Goal: Task Accomplishment & Management: Manage account settings

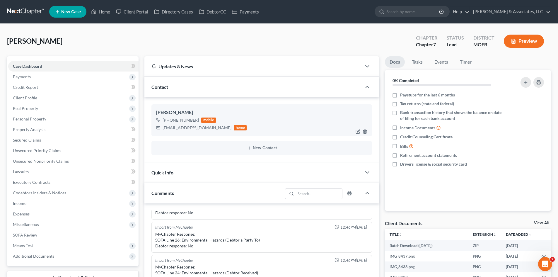
drag, startPoint x: 197, startPoint y: 119, endPoint x: 170, endPoint y: 119, distance: 27.2
click at [170, 119] on div "+1 (314) 610-6018 mobile" at bounding box center [201, 120] width 91 height 8
copy div "314) 610-6018"
click at [84, 161] on link "Unsecured Nonpriority Claims" at bounding box center [73, 161] width 130 height 11
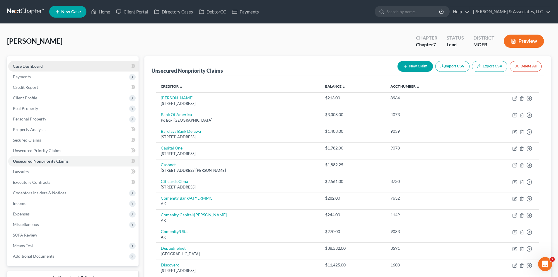
click at [52, 68] on link "Case Dashboard" at bounding box center [73, 66] width 130 height 11
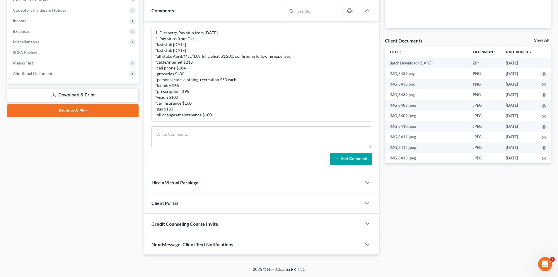
scroll to position [36, 0]
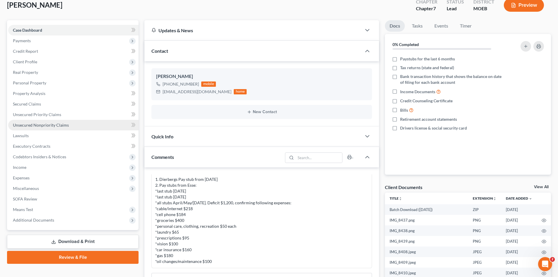
click at [54, 124] on span "Unsecured Nonpriority Claims" at bounding box center [41, 124] width 56 height 5
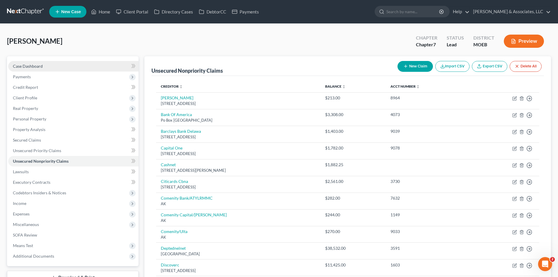
click at [19, 64] on span "Case Dashboard" at bounding box center [28, 66] width 30 height 5
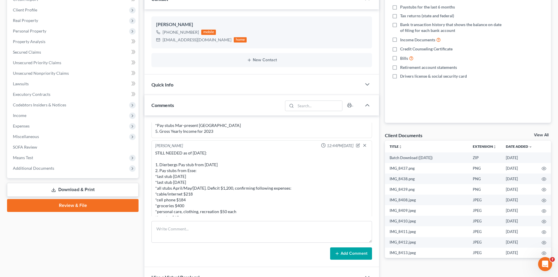
scroll to position [610, 0]
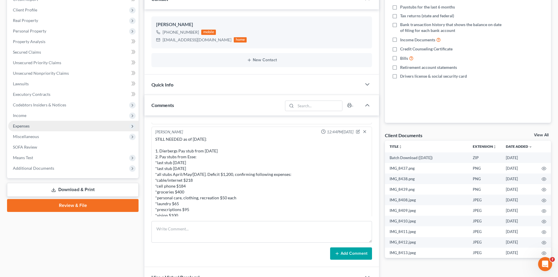
click at [21, 124] on span "Expenses" at bounding box center [21, 125] width 17 height 5
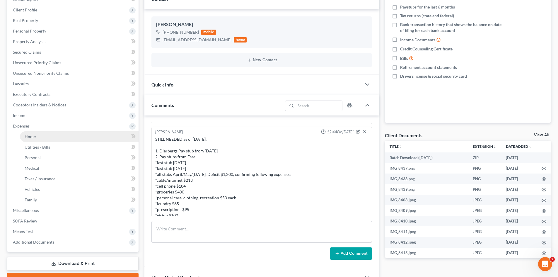
click at [31, 135] on span "Home" at bounding box center [30, 136] width 11 height 5
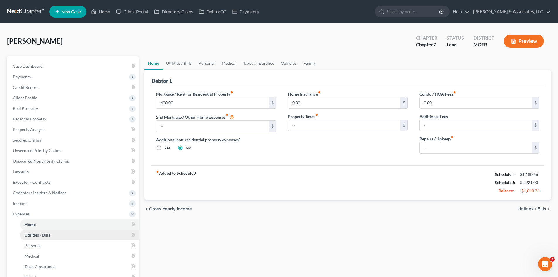
click at [56, 235] on link "Utilities / Bills" at bounding box center [79, 235] width 119 height 11
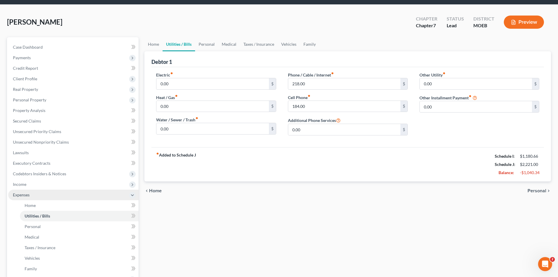
scroll to position [29, 0]
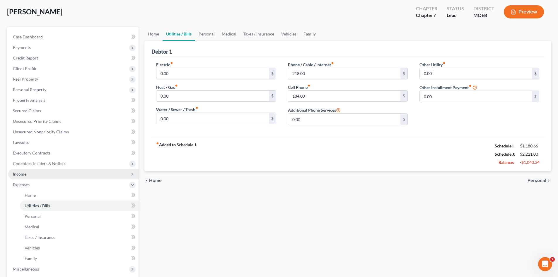
click at [18, 173] on span "Income" at bounding box center [19, 173] width 13 height 5
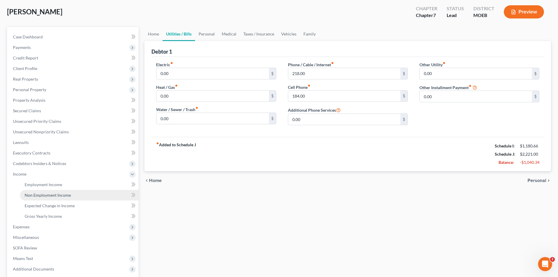
click at [64, 196] on span "Non Employment Income" at bounding box center [48, 194] width 46 height 5
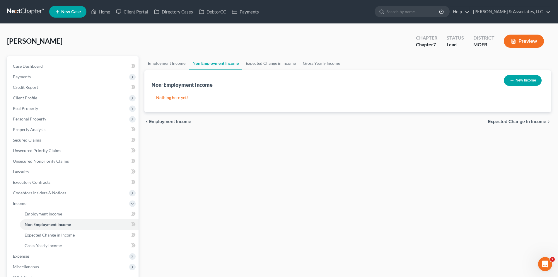
click at [517, 80] on button "New Income" at bounding box center [523, 80] width 38 height 11
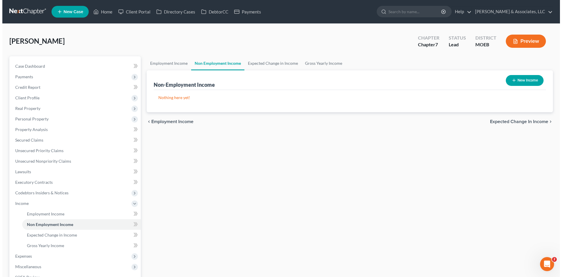
select select "0"
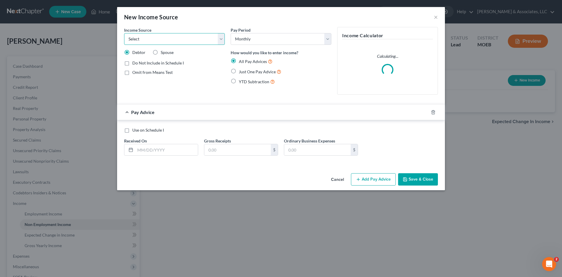
click at [166, 42] on select "Select Unemployment Disability (from employer) Pension Retirement Social Securi…" at bounding box center [174, 39] width 101 height 12
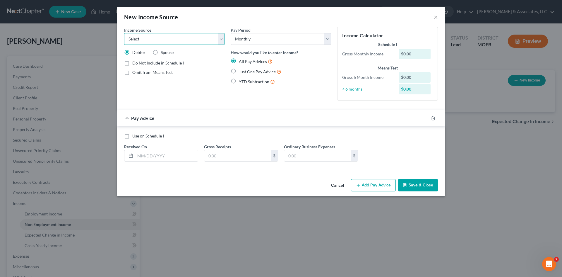
select select "2"
click at [124, 33] on select "Select Unemployment Disability (from employer) Pension Retirement Social Securi…" at bounding box center [174, 39] width 101 height 12
click at [240, 71] on span "Just One Pay Advice" at bounding box center [257, 71] width 37 height 5
click at [241, 71] on input "Just One Pay Advice" at bounding box center [243, 70] width 4 height 4
radio input "true"
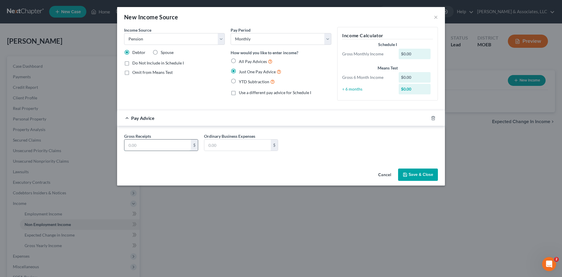
click at [156, 148] on input "text" at bounding box center [157, 144] width 66 height 11
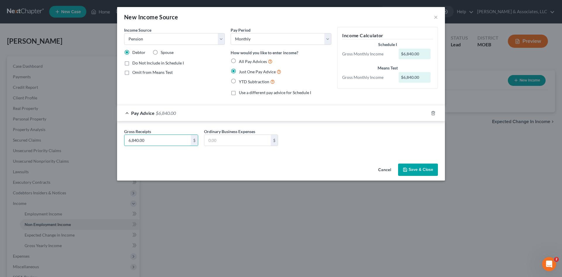
drag, startPoint x: 155, startPoint y: 141, endPoint x: 105, endPoint y: 142, distance: 50.1
click at [105, 142] on div "New Income Source × Income Source * Select Unemployment Disability (from employ…" at bounding box center [281, 138] width 562 height 277
type input "570.20"
click at [421, 169] on button "Save & Close" at bounding box center [418, 169] width 40 height 12
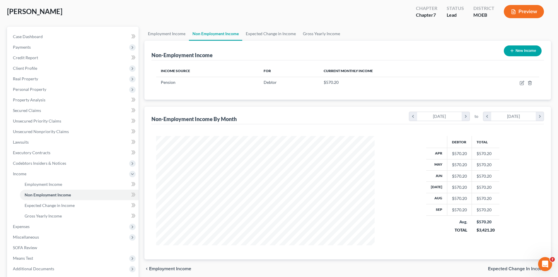
scroll to position [87, 0]
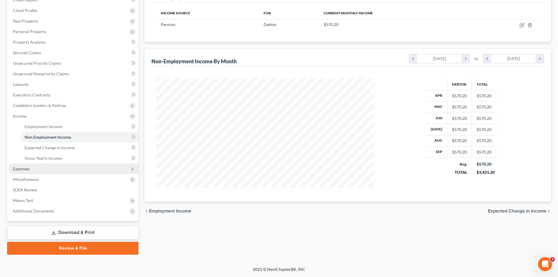
click at [28, 168] on span "Expenses" at bounding box center [21, 168] width 17 height 5
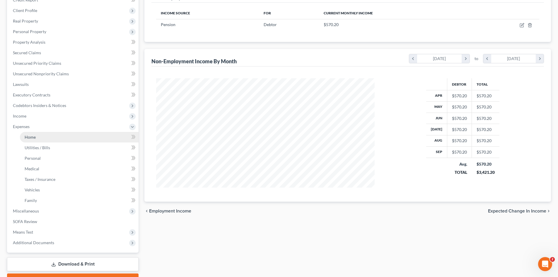
click at [38, 140] on link "Home" at bounding box center [79, 137] width 119 height 11
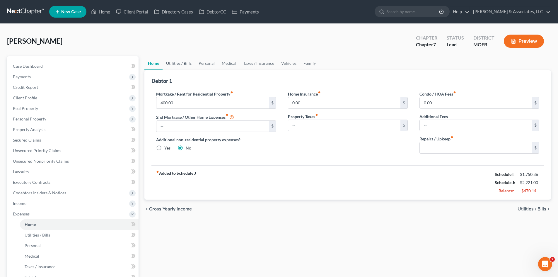
click at [177, 65] on link "Utilities / Bills" at bounding box center [179, 63] width 33 height 14
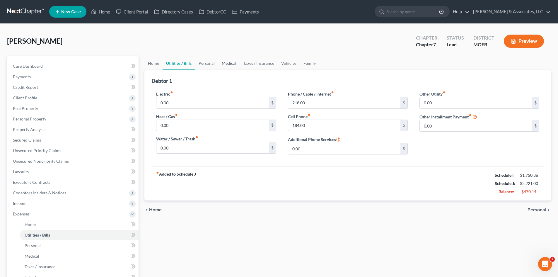
click at [231, 64] on link "Medical" at bounding box center [229, 63] width 22 height 14
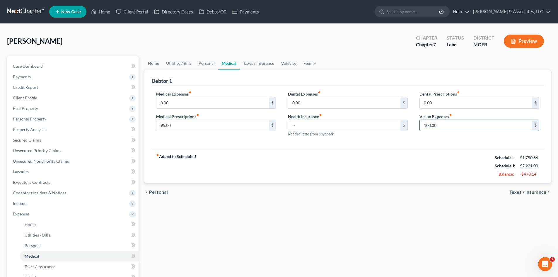
click at [447, 127] on input "100.00" at bounding box center [476, 125] width 112 height 11
type input "65.00"
click at [295, 153] on div "fiber_manual_record Added to Schedule J Schedule I: $1,750.86 Schedule J: $2,18…" at bounding box center [347, 166] width 393 height 34
click at [258, 65] on link "Taxes / Insurance" at bounding box center [259, 63] width 38 height 14
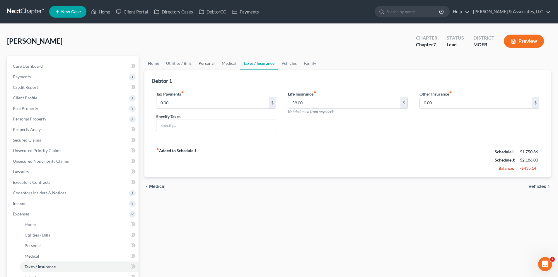
click at [197, 64] on link "Personal" at bounding box center [206, 63] width 23 height 14
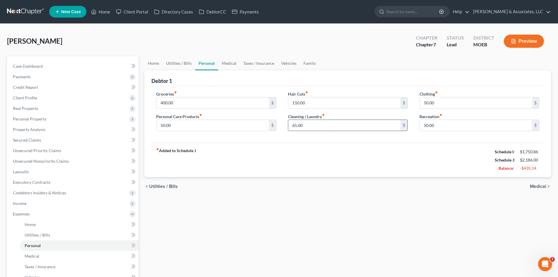
click at [302, 123] on input "65.00" at bounding box center [344, 125] width 112 height 11
type input "25.00"
click at [310, 105] on input "110.00" at bounding box center [344, 102] width 112 height 11
type input "75.00"
click at [367, 155] on div "fiber_manual_record Added to Schedule J Schedule I: $1,750.86 Schedule J: $2,11…" at bounding box center [347, 160] width 393 height 34
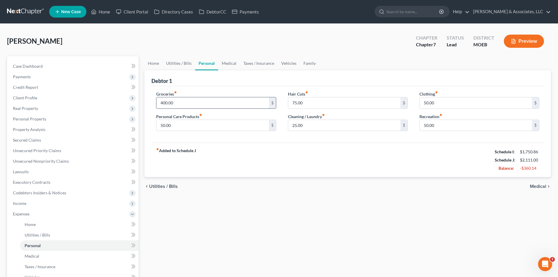
click at [202, 104] on input "400.00" at bounding box center [212, 102] width 112 height 11
type input "300.00"
click at [362, 152] on div "fiber_manual_record Added to Schedule J Schedule I: $1,750.86 Schedule J: $2,01…" at bounding box center [347, 160] width 393 height 34
click at [307, 124] on input "25.00" at bounding box center [344, 125] width 112 height 11
click at [288, 62] on link "Vehicles" at bounding box center [289, 63] width 22 height 14
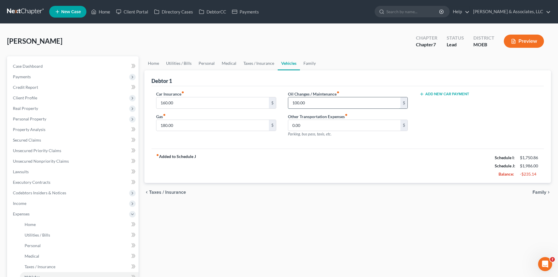
click at [330, 104] on input "100.00" at bounding box center [344, 102] width 112 height 11
type input "35.00"
click at [263, 153] on div "fiber_manual_record Added to Schedule J Schedule I: $1,750.86 Schedule J: $1,92…" at bounding box center [347, 166] width 393 height 34
click at [191, 128] on input "180.00" at bounding box center [212, 125] width 112 height 11
click at [204, 125] on input "150.00" at bounding box center [212, 125] width 112 height 11
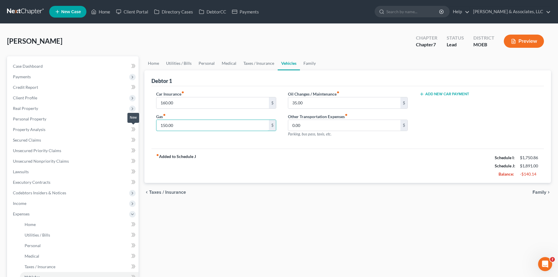
drag, startPoint x: 204, startPoint y: 125, endPoint x: 131, endPoint y: 127, distance: 72.7
click at [134, 127] on div "Petition Navigation Case Dashboard Payments Invoices Payments Payments Credit R…" at bounding box center [279, 214] width 550 height 317
type input "100.00"
click at [332, 160] on div "fiber_manual_record Added to Schedule J Schedule I: $1,750.86 Schedule J: $1,84…" at bounding box center [347, 166] width 393 height 34
click at [311, 63] on link "Family" at bounding box center [309, 63] width 19 height 14
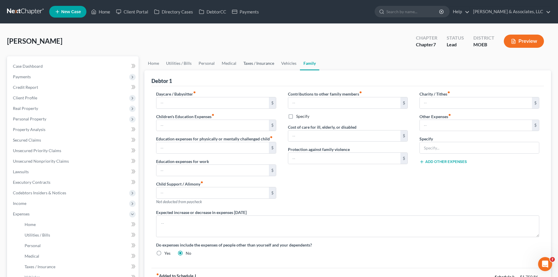
click at [258, 62] on link "Taxes / Insurance" at bounding box center [259, 63] width 38 height 14
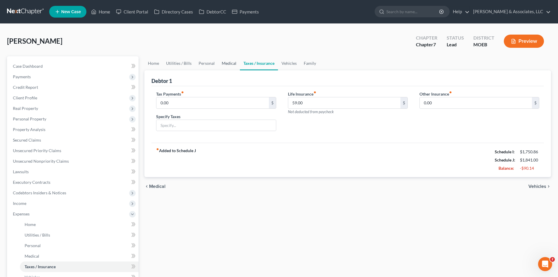
click at [226, 64] on link "Medical" at bounding box center [229, 63] width 22 height 14
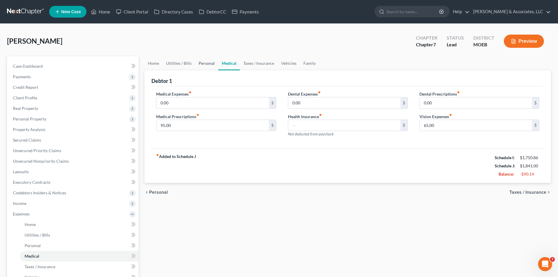
click at [207, 63] on link "Personal" at bounding box center [206, 63] width 23 height 14
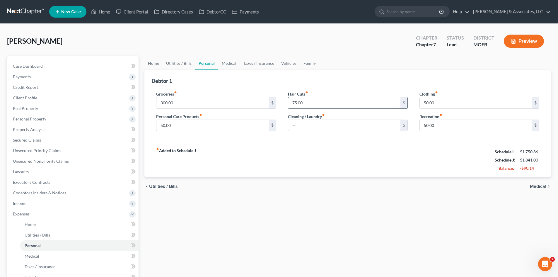
click at [307, 100] on input "75.00" at bounding box center [344, 102] width 112 height 11
type input "50.00"
click at [187, 62] on link "Utilities / Bills" at bounding box center [179, 63] width 33 height 14
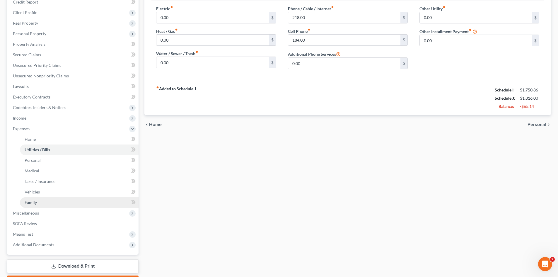
scroll to position [117, 0]
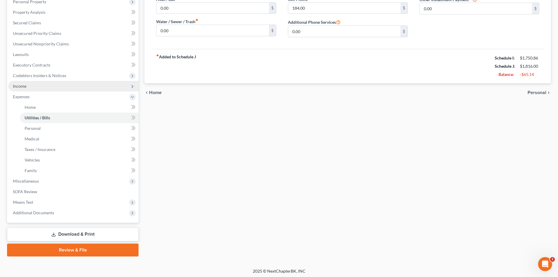
click at [24, 85] on span "Income" at bounding box center [19, 85] width 13 height 5
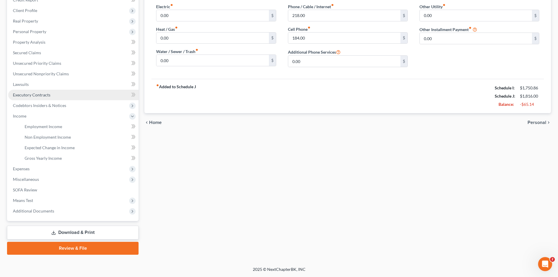
scroll to position [87, 0]
click at [47, 135] on span "Non Employment Income" at bounding box center [48, 136] width 46 height 5
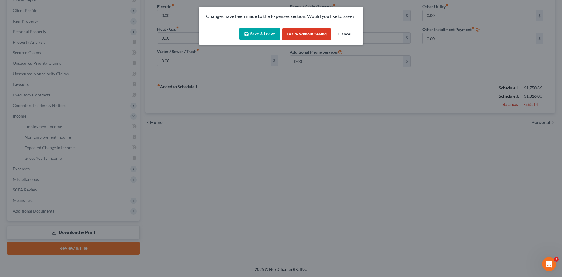
click at [261, 33] on button "Save & Leave" at bounding box center [260, 34] width 40 height 12
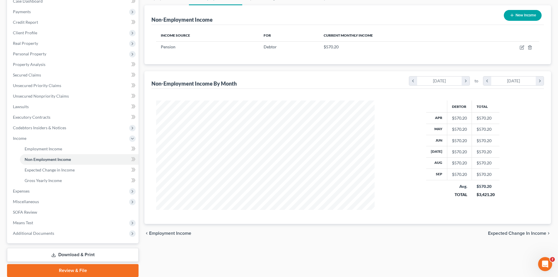
scroll to position [87, 0]
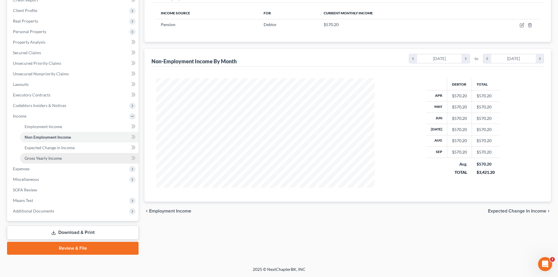
click at [57, 157] on span "Gross Yearly Income" at bounding box center [43, 158] width 37 height 5
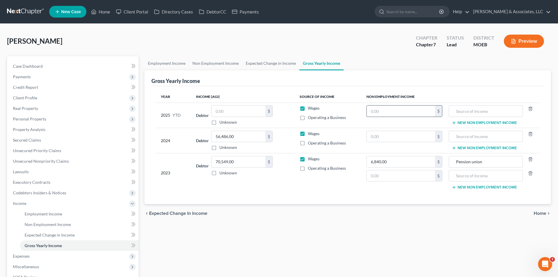
click at [387, 113] on input "text" at bounding box center [401, 110] width 68 height 11
type input "6,842.40"
click at [386, 141] on input "text" at bounding box center [401, 136] width 68 height 11
type input "6,842.40"
click at [397, 164] on input "6,840.00" at bounding box center [401, 161] width 68 height 11
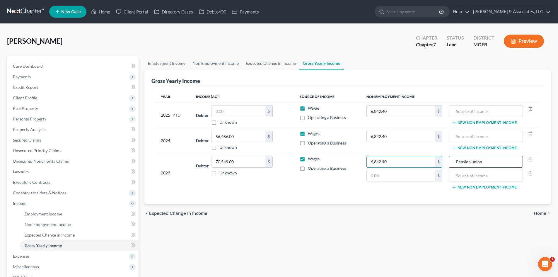
type input "6,842.40"
click at [501, 161] on input "Pension union" at bounding box center [485, 161] width 67 height 11
drag, startPoint x: 471, startPoint y: 164, endPoint x: 449, endPoint y: 164, distance: 22.0
click at [449, 164] on td "Pension union New Non Employment Income" at bounding box center [493, 172] width 92 height 39
click at [477, 111] on input "text" at bounding box center [485, 110] width 67 height 11
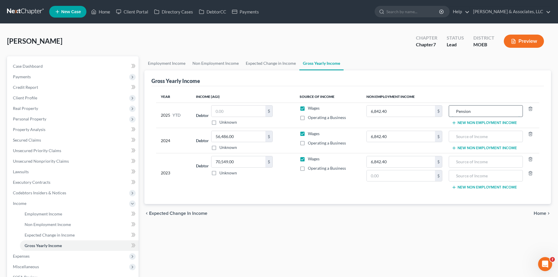
type input "Pension"
click at [472, 138] on input "text" at bounding box center [485, 136] width 67 height 11
type input "Pension"
click at [473, 163] on input "text" at bounding box center [485, 161] width 67 height 11
type input "Pension"
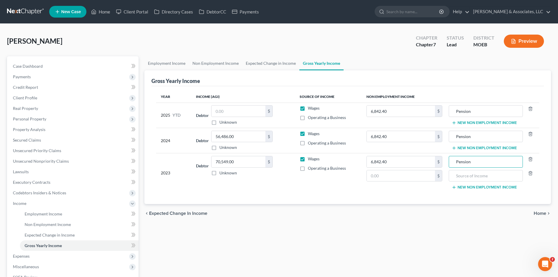
click at [528, 173] on div at bounding box center [530, 176] width 15 height 12
click at [529, 173] on icon "button" at bounding box center [530, 173] width 5 height 5
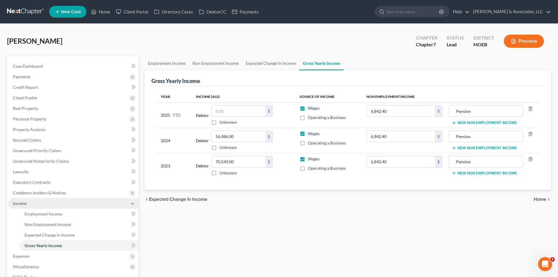
click at [31, 206] on span "Income" at bounding box center [73, 203] width 130 height 11
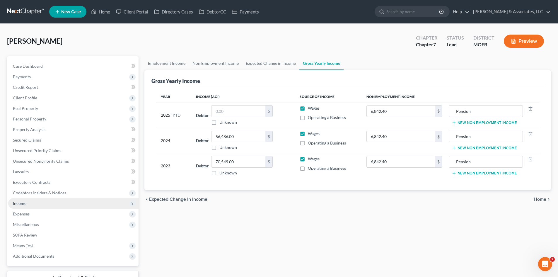
click at [23, 203] on span "Income" at bounding box center [19, 203] width 13 height 5
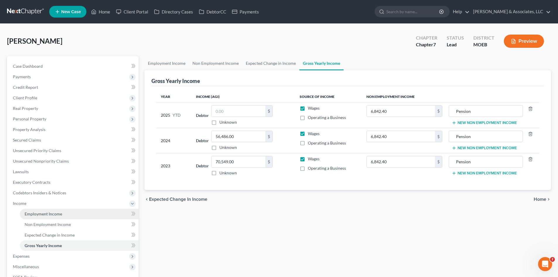
click at [39, 216] on span "Employment Income" at bounding box center [43, 213] width 37 height 5
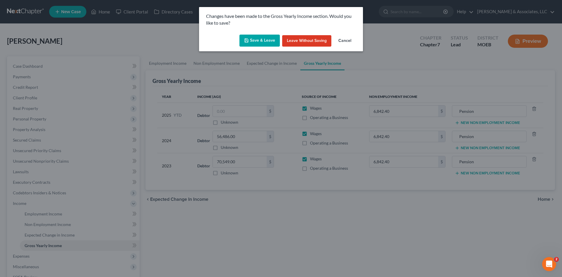
click at [257, 40] on button "Save & Leave" at bounding box center [260, 41] width 40 height 12
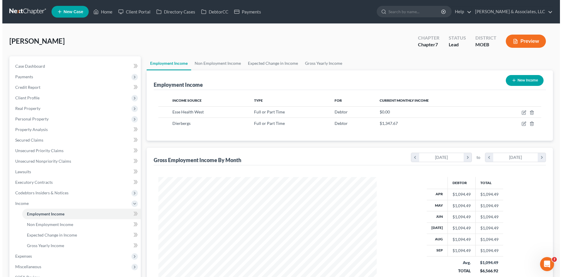
scroll to position [109, 230]
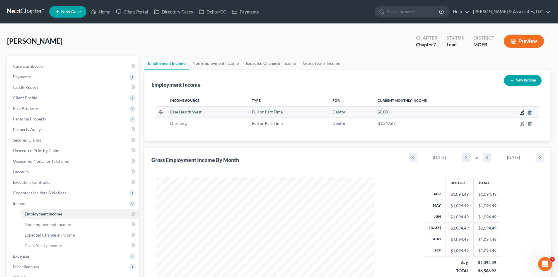
click at [524, 111] on icon "button" at bounding box center [522, 111] width 3 height 3
select select "0"
select select "26"
select select "2"
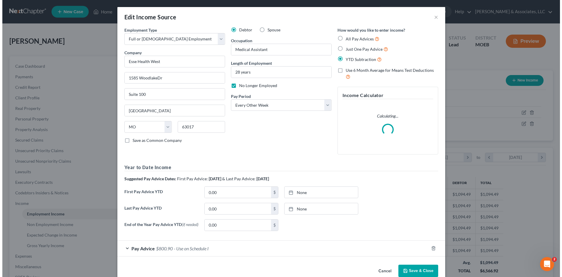
scroll to position [110, 232]
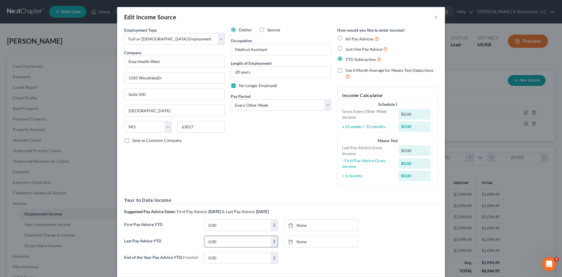
click at [219, 237] on input "0.00" at bounding box center [237, 241] width 66 height 11
type input "0"
click at [222, 256] on input "0.00" at bounding box center [237, 257] width 66 height 11
click at [253, 236] on div "$" at bounding box center [241, 242] width 74 height 12
click at [219, 243] on input "text" at bounding box center [237, 241] width 66 height 11
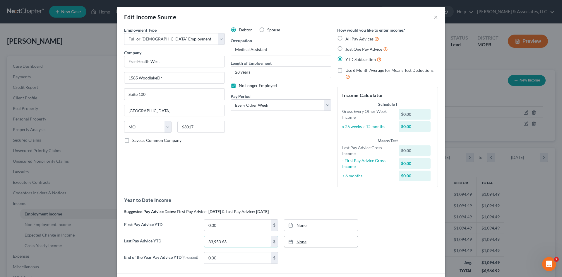
type input "33,950.63"
click at [313, 243] on link "None" at bounding box center [321, 241] width 74 height 11
type input "9/19/2025"
click at [398, 236] on div "Last Pay Advice YTD 33,950.63 $ None close Date 9/19/2025 Time 12:00 AM chevron…" at bounding box center [281, 244] width 320 height 16
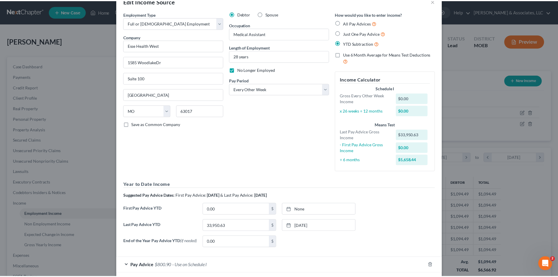
scroll to position [46, 0]
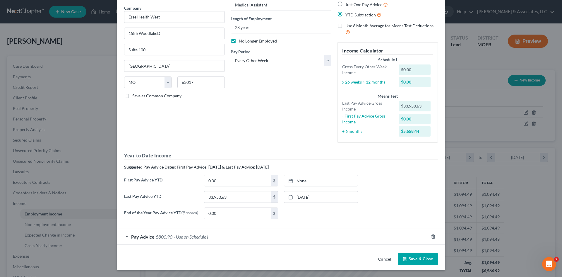
click at [417, 258] on button "Save & Close" at bounding box center [418, 259] width 40 height 12
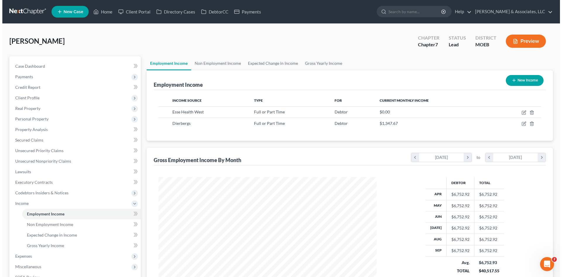
scroll to position [292822, 292701]
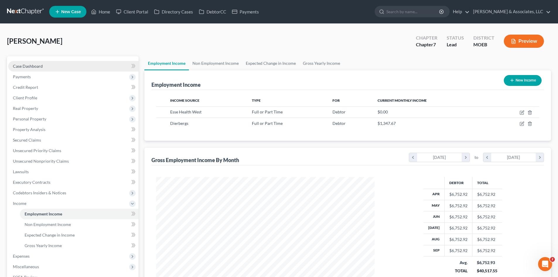
click at [40, 66] on span "Case Dashboard" at bounding box center [28, 66] width 30 height 5
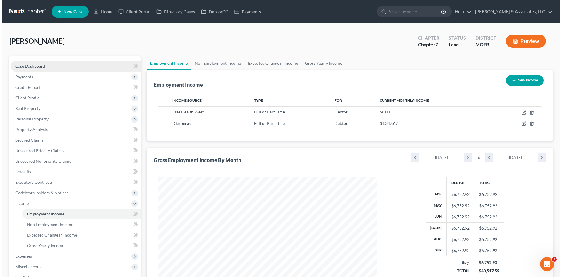
scroll to position [110, 232]
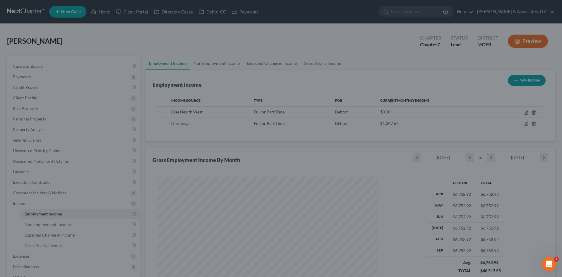
click at [33, 69] on div at bounding box center [281, 138] width 562 height 277
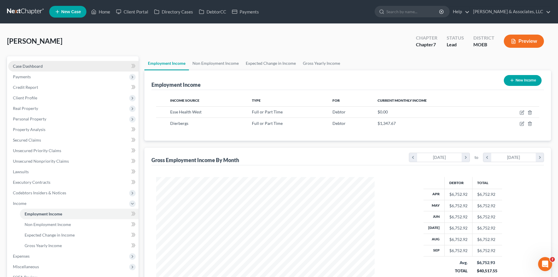
drag, startPoint x: 27, startPoint y: 64, endPoint x: 35, endPoint y: 64, distance: 8.5
click at [27, 64] on span "Case Dashboard" at bounding box center [28, 66] width 30 height 5
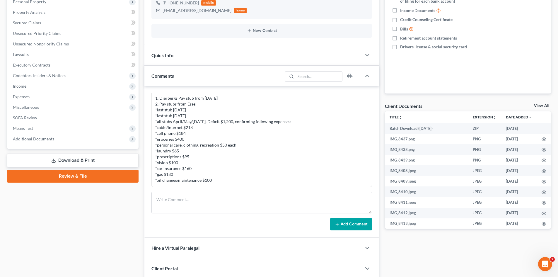
scroll to position [610, 0]
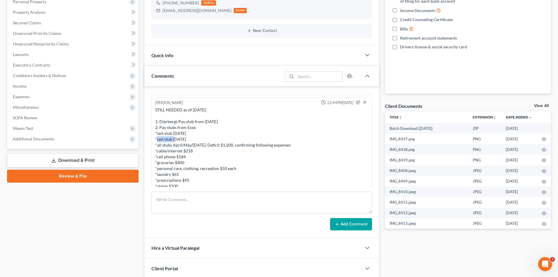
drag, startPoint x: 187, startPoint y: 136, endPoint x: 175, endPoint y: 138, distance: 12.2
click at [172, 139] on div "STILL NEEDED as of [DATE]: 1. Dierbergs Pay stub from [DATE] 2. Pay stubs from …" at bounding box center [261, 157] width 213 height 100
drag, startPoint x: 193, startPoint y: 139, endPoint x: 160, endPoint y: 134, distance: 33.5
click at [157, 134] on div "STILL NEEDED as of [DATE]: 1. Dierbergs Pay stub from [DATE] 2. Pay stubs from …" at bounding box center [261, 157] width 213 height 100
copy div "last stub [DATE] *last stub [DATE]"
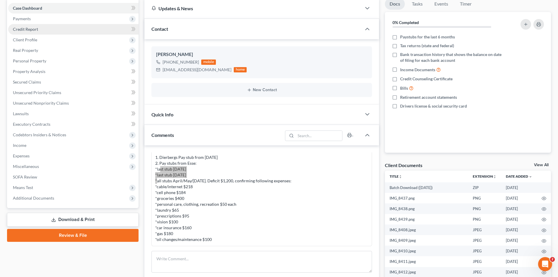
scroll to position [0, 0]
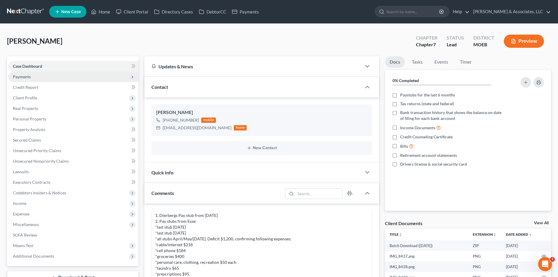
click at [30, 78] on span "Payments" at bounding box center [22, 76] width 18 height 5
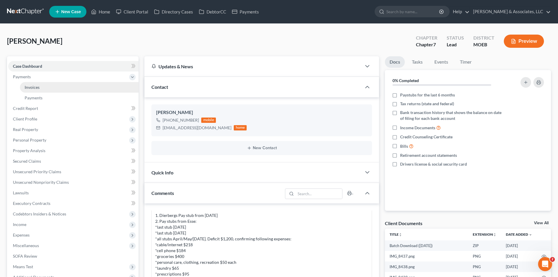
click at [41, 89] on link "Invoices" at bounding box center [79, 87] width 119 height 11
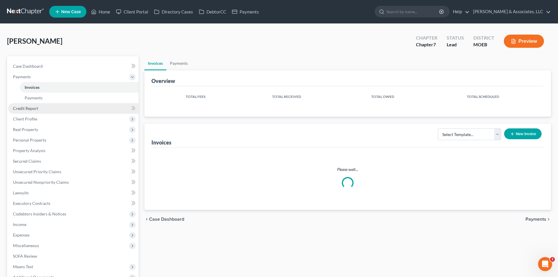
click at [35, 109] on span "Credit Report" at bounding box center [25, 108] width 25 height 5
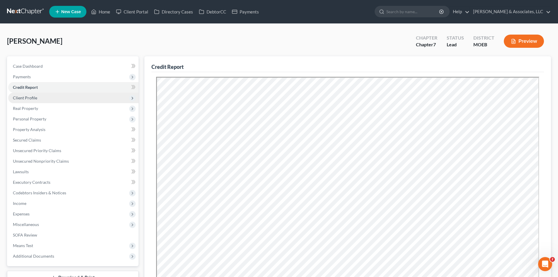
click at [32, 97] on span "Client Profile" at bounding box center [25, 97] width 24 height 5
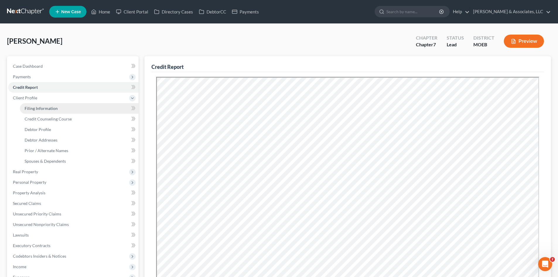
click at [35, 109] on span "Filing Information" at bounding box center [41, 108] width 33 height 5
select select "1"
select select "0"
select select "26"
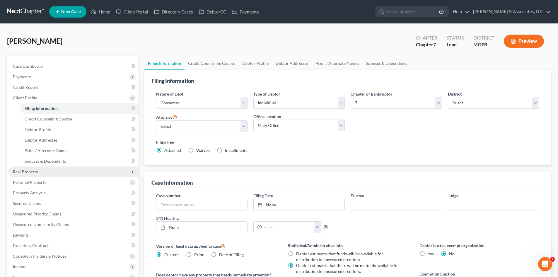
click at [29, 172] on span "Real Property" at bounding box center [25, 171] width 25 height 5
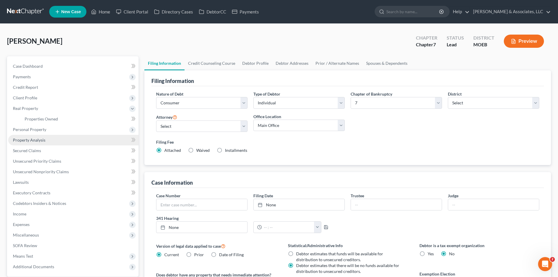
click at [30, 143] on link "Property Analysis" at bounding box center [73, 140] width 130 height 11
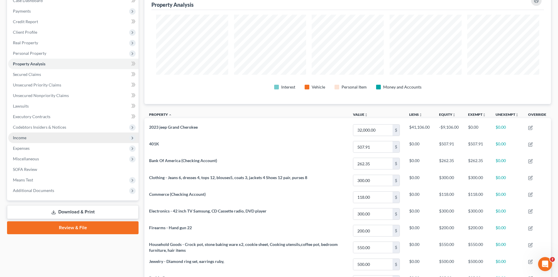
scroll to position [59, 0]
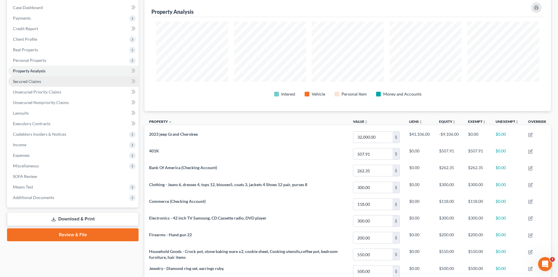
click at [39, 81] on span "Secured Claims" at bounding box center [27, 81] width 28 height 5
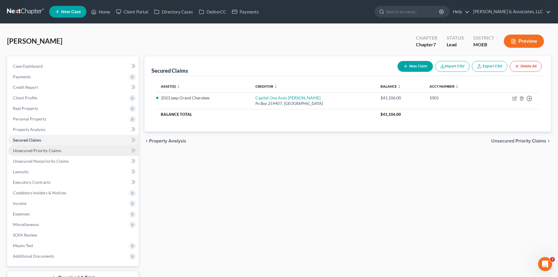
click at [52, 152] on span "Unsecured Priority Claims" at bounding box center [37, 150] width 48 height 5
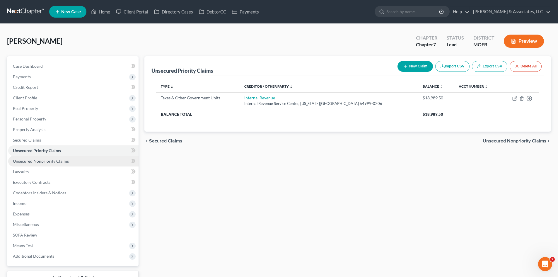
click at [54, 161] on span "Unsecured Nonpriority Claims" at bounding box center [41, 160] width 56 height 5
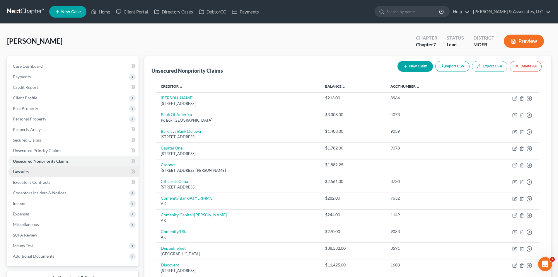
click at [24, 168] on link "Lawsuits" at bounding box center [73, 171] width 130 height 11
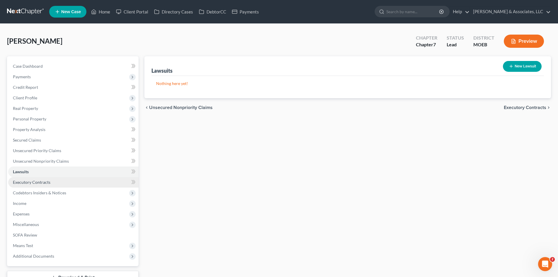
click at [34, 182] on span "Executory Contracts" at bounding box center [31, 182] width 37 height 5
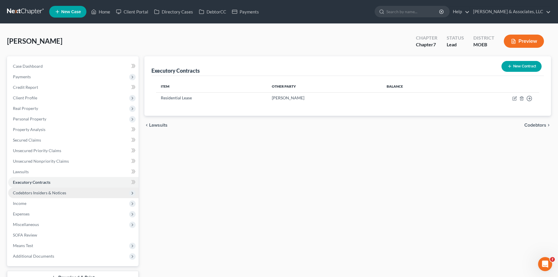
click at [57, 192] on span "Codebtors Insiders & Notices" at bounding box center [39, 192] width 53 height 5
click at [68, 188] on span "Codebtors Insiders & Notices" at bounding box center [73, 192] width 130 height 11
click at [23, 202] on span "Income" at bounding box center [19, 203] width 13 height 5
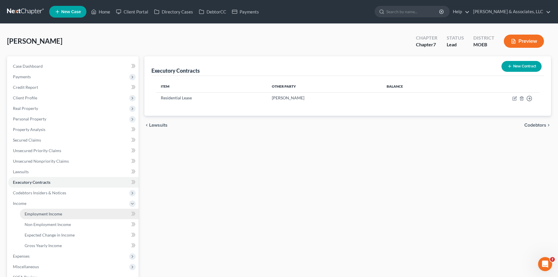
click at [51, 212] on span "Employment Income" at bounding box center [43, 213] width 37 height 5
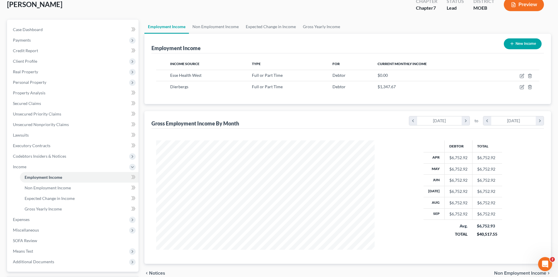
scroll to position [87, 0]
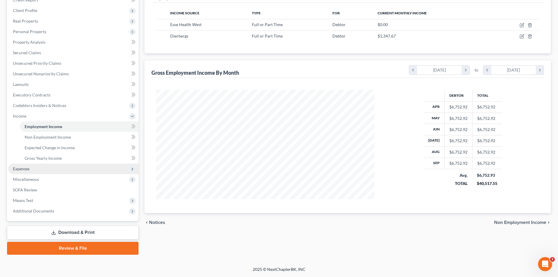
click at [21, 168] on span "Expenses" at bounding box center [21, 168] width 17 height 5
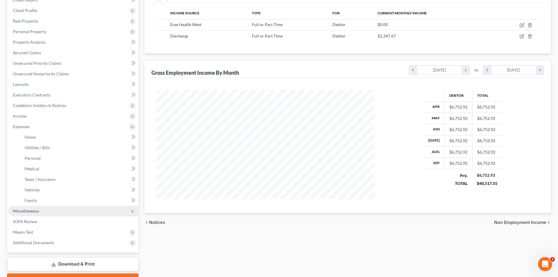
click at [28, 211] on span "Miscellaneous" at bounding box center [26, 210] width 26 height 5
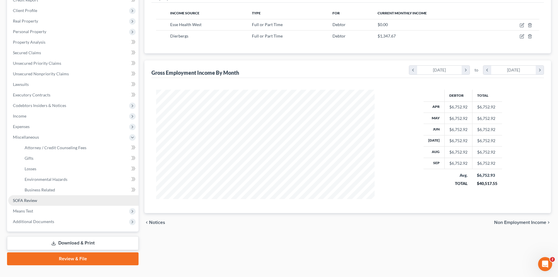
click at [23, 199] on span "SOFA Review" at bounding box center [25, 200] width 24 height 5
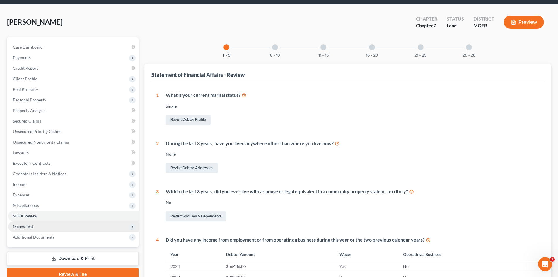
scroll to position [29, 0]
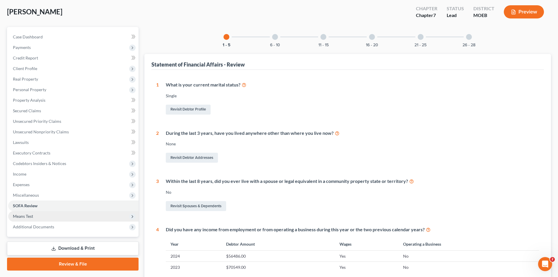
click at [27, 214] on span "Means Test" at bounding box center [23, 216] width 20 height 5
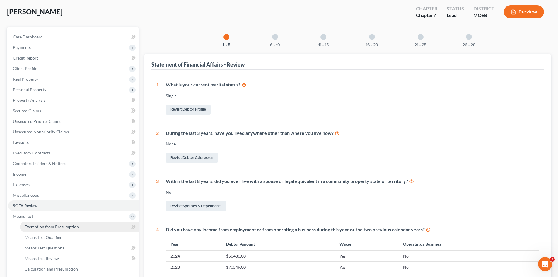
click at [50, 226] on span "Exemption from Presumption" at bounding box center [52, 226] width 54 height 5
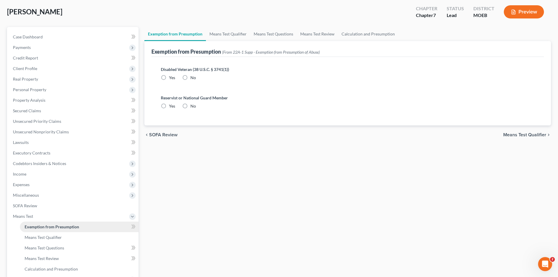
radio input "true"
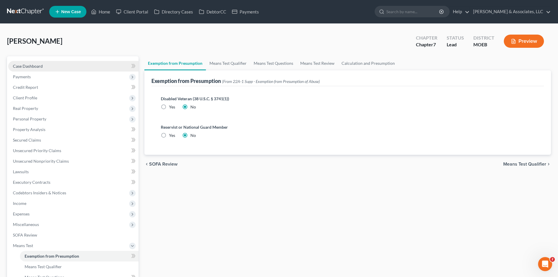
click at [39, 67] on span "Case Dashboard" at bounding box center [28, 66] width 30 height 5
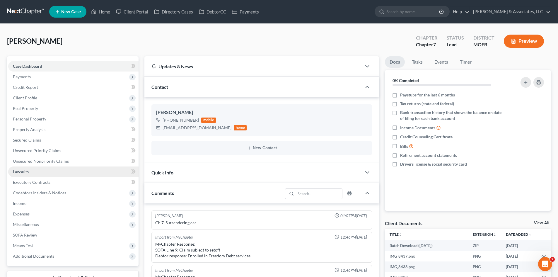
scroll to position [640, 0]
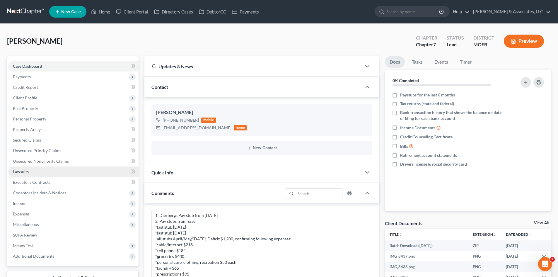
click at [26, 172] on span "Lawsuits" at bounding box center [21, 171] width 16 height 5
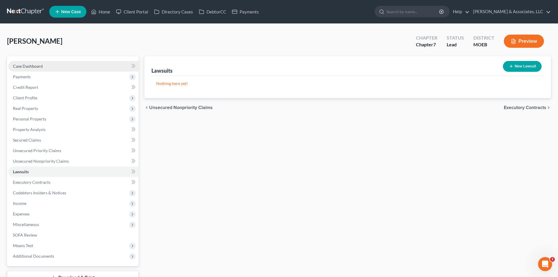
click at [32, 63] on link "Case Dashboard" at bounding box center [73, 66] width 130 height 11
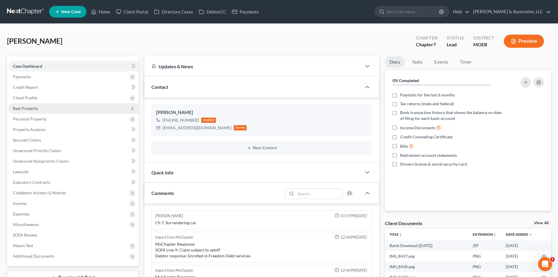
scroll to position [640, 0]
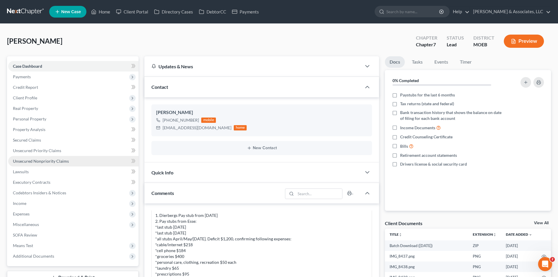
click at [34, 162] on span "Unsecured Nonpriority Claims" at bounding box center [41, 160] width 56 height 5
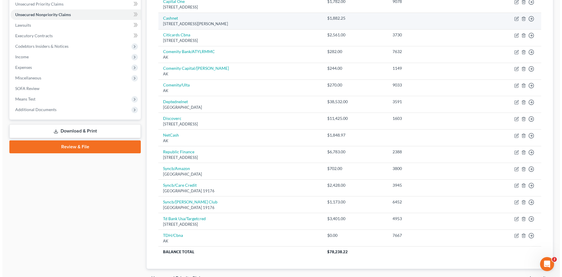
scroll to position [179, 0]
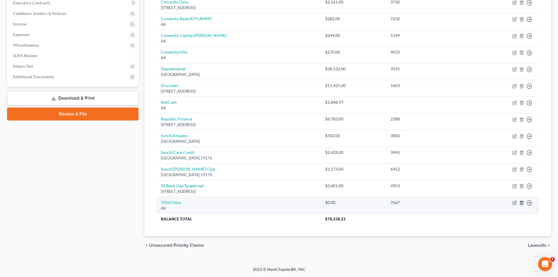
click at [523, 202] on icon "button" at bounding box center [521, 202] width 5 height 5
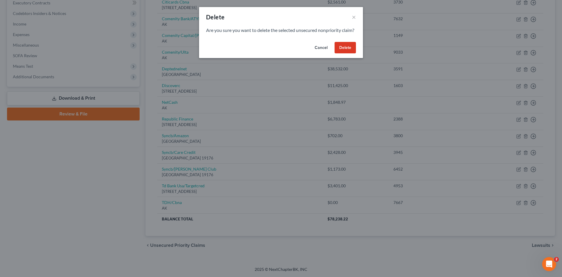
click at [345, 51] on button "Delete" at bounding box center [345, 48] width 21 height 12
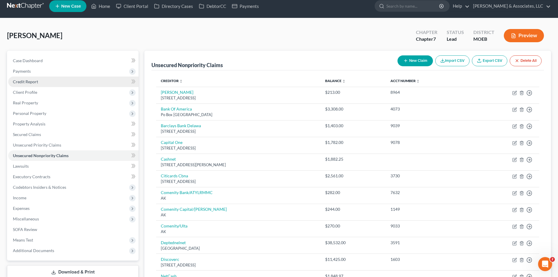
scroll to position [0, 0]
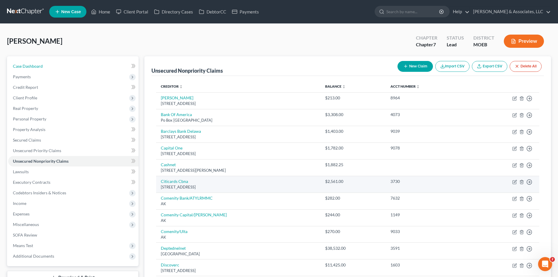
drag, startPoint x: 40, startPoint y: 65, endPoint x: 343, endPoint y: 176, distance: 323.1
click at [40, 65] on span "Case Dashboard" at bounding box center [28, 66] width 30 height 5
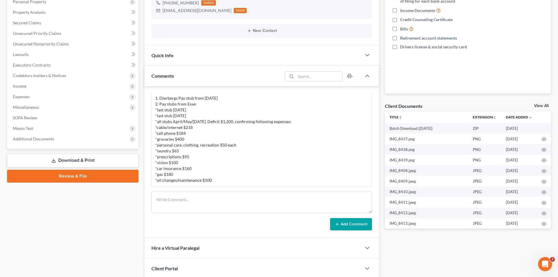
scroll to position [176, 0]
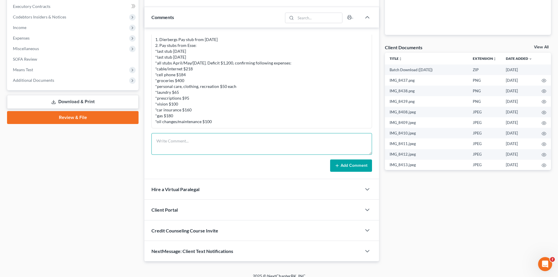
click at [173, 144] on textarea at bounding box center [261, 144] width 221 height 22
paste textarea "[PERSON_NAME], The last things I need from you before we can file. 1. For the p…"
drag, startPoint x: 180, startPoint y: 140, endPoint x: 149, endPoint y: 139, distance: 30.5
click at [149, 139] on div "[PERSON_NAME] 01:07PM[DATE] Ch 7. Surrendering car. Import from MyChapter 12:46…" at bounding box center [261, 103] width 235 height 151
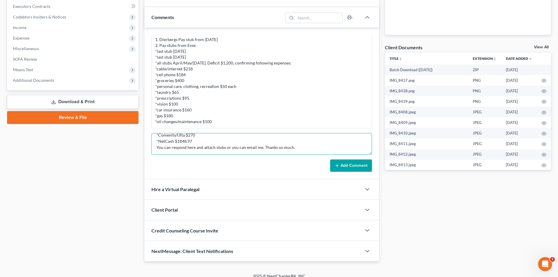
scroll to position [74, 0]
type textarea "STILL NEEDED as of [DATE]: The last things I need from you before we can file. …"
drag, startPoint x: 356, startPoint y: 163, endPoint x: 310, endPoint y: 158, distance: 46.3
click at [356, 163] on button "Add Comment" at bounding box center [351, 165] width 42 height 12
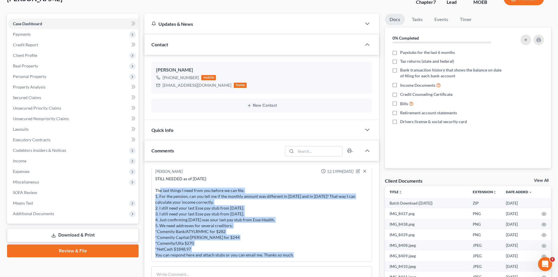
scroll to position [182, 0]
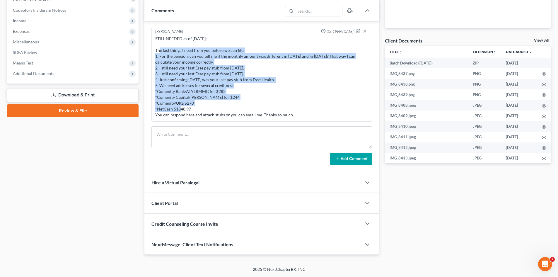
drag, startPoint x: 157, startPoint y: 233, endPoint x: 255, endPoint y: 110, distance: 157.8
click at [276, 111] on div "STILL NEEDED as of [DATE]: The last things I need from you before we can file. …" at bounding box center [261, 77] width 213 height 82
copy div "he last things I need from you before we can file. 1. For the pension, can you …"
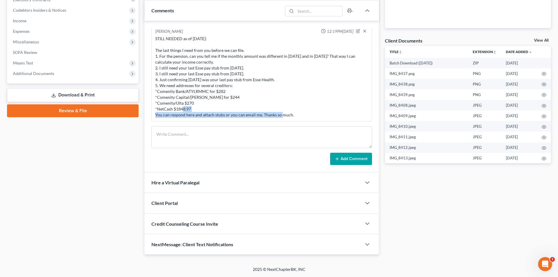
drag, startPoint x: 306, startPoint y: 116, endPoint x: 149, endPoint y: 120, distance: 156.8
click at [149, 120] on div "[PERSON_NAME] 01:07PM[DATE] Ch 7. Surrendering car. Import from MyChapter 12:46…" at bounding box center [261, 96] width 235 height 151
click at [289, 116] on div "STILL NEEDED as of [DATE]: The last things I need from you before we can file. …" at bounding box center [261, 77] width 213 height 82
drag, startPoint x: 296, startPoint y: 114, endPoint x: 132, endPoint y: 118, distance: 164.1
click at [132, 118] on div "Petition Navigation Case Dashboard Payments Invoices Payments Payments Credit R…" at bounding box center [279, 64] width 550 height 381
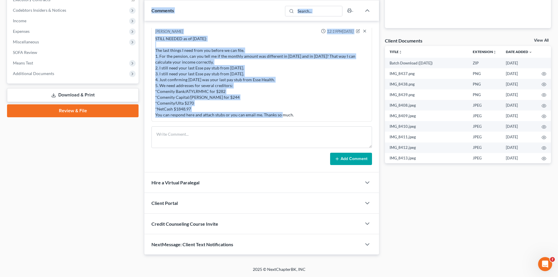
click at [342, 100] on div "STILL NEEDED as of [DATE]: The last things I need from you before we can file. …" at bounding box center [261, 77] width 213 height 82
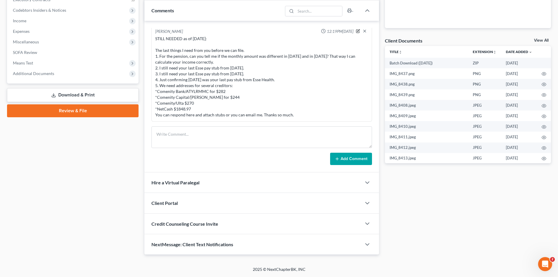
click at [356, 30] on icon "button" at bounding box center [358, 31] width 4 height 4
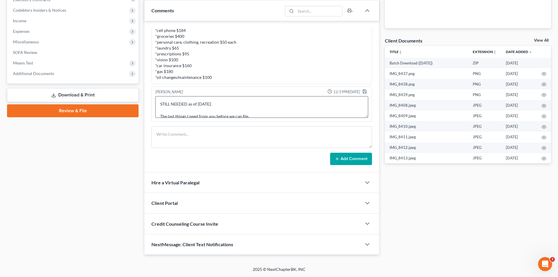
scroll to position [29, 0]
click at [223, 102] on textarea "STILL NEEDED as of [DATE]: The last things I need from you before we can file. …" at bounding box center [261, 107] width 213 height 22
type textarea "STILL NEEDED as of [DATE]: 1. For the pension, can you tell me if the monthly a…"
click at [363, 92] on icon "button" at bounding box center [365, 92] width 4 height 4
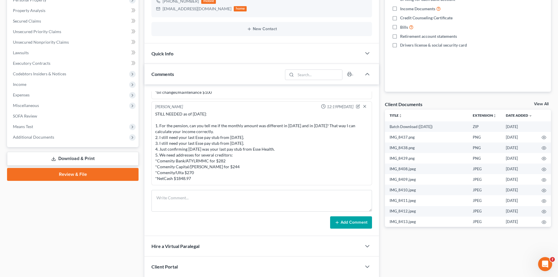
scroll to position [176, 0]
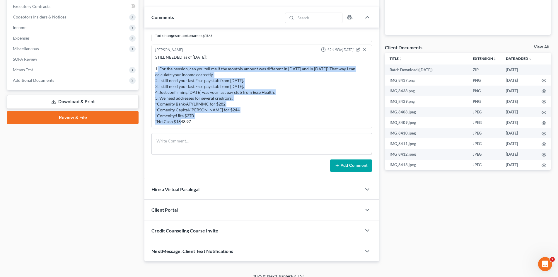
drag, startPoint x: 197, startPoint y: 124, endPoint x: 156, endPoint y: 70, distance: 67.9
click at [156, 70] on div "STILL NEEDED as of [DATE]: 1. For the pension, can you tell me if the monthly a…" at bounding box center [261, 89] width 213 height 70
copy div "1. For the pension, can you tell me if the monthly amount was different in [DAT…"
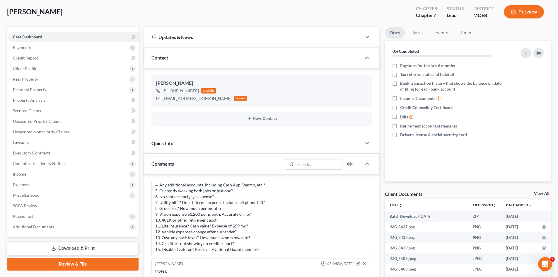
scroll to position [0, 0]
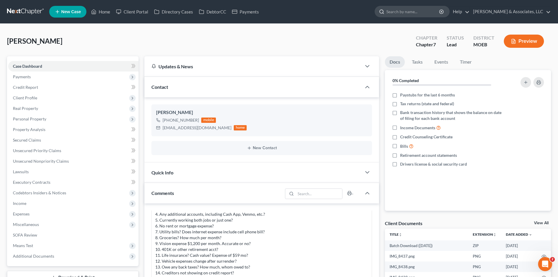
click at [413, 11] on input "search" at bounding box center [413, 11] width 54 height 11
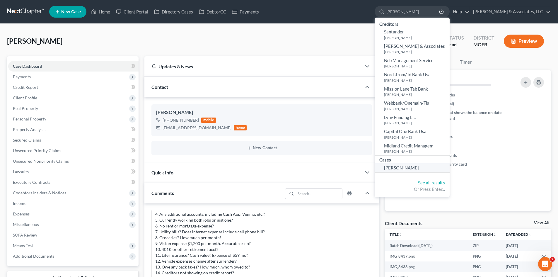
type input "[PERSON_NAME]"
click at [419, 170] on span "[PERSON_NAME]" at bounding box center [401, 167] width 35 height 5
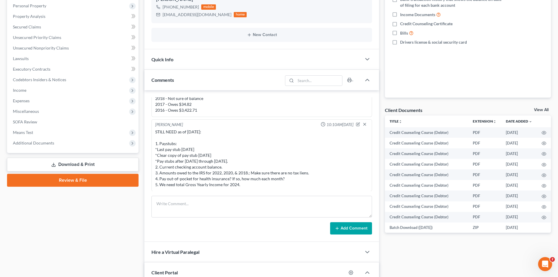
scroll to position [29, 0]
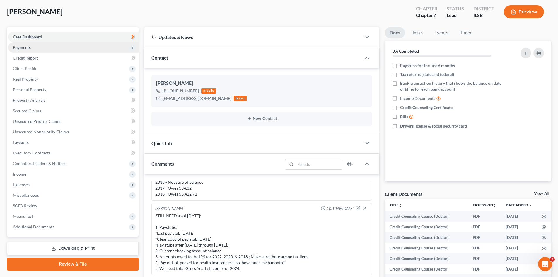
click at [30, 48] on span "Payments" at bounding box center [22, 47] width 18 height 5
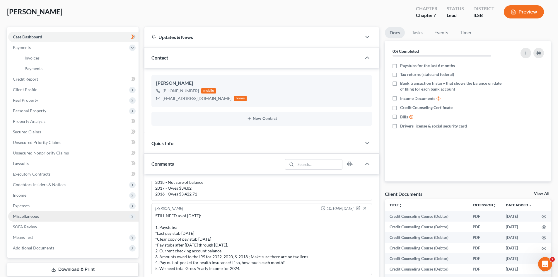
click at [35, 215] on span "Miscellaneous" at bounding box center [26, 216] width 26 height 5
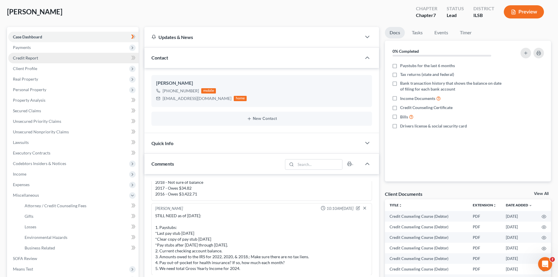
click at [30, 62] on link "Credit Report" at bounding box center [73, 58] width 130 height 11
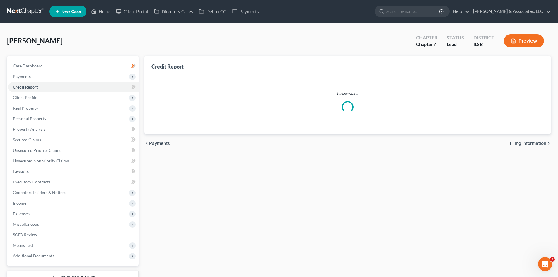
click at [24, 47] on div "[PERSON_NAME] Upgraded Chapter Chapter 7 Status Lead District ILSB Preview" at bounding box center [279, 42] width 544 height 25
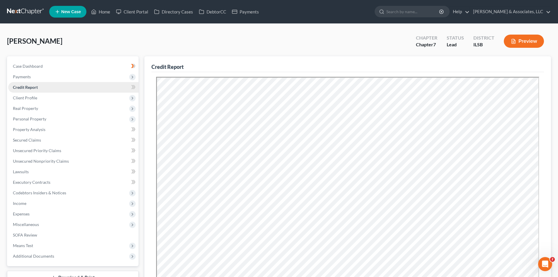
click at [16, 82] on link "Credit Report" at bounding box center [73, 87] width 130 height 11
click at [26, 76] on span "Payments" at bounding box center [22, 76] width 18 height 5
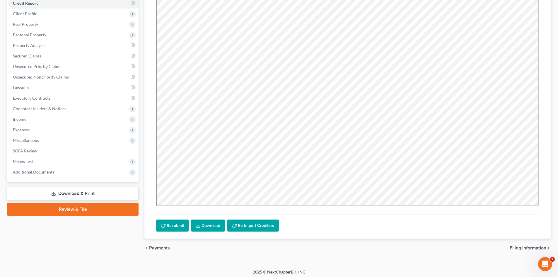
scroll to position [108, 0]
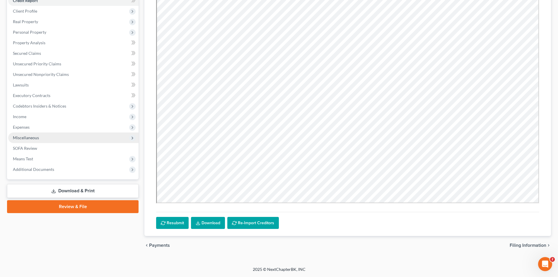
click at [23, 139] on span "Miscellaneous" at bounding box center [26, 137] width 26 height 5
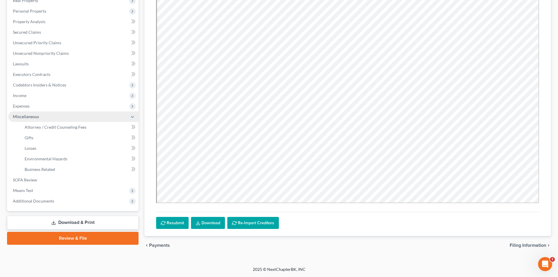
scroll to position [87, 0]
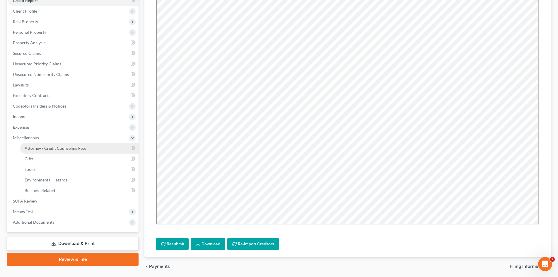
click at [42, 144] on link "Attorney / Credit Counseling Fees" at bounding box center [79, 148] width 119 height 11
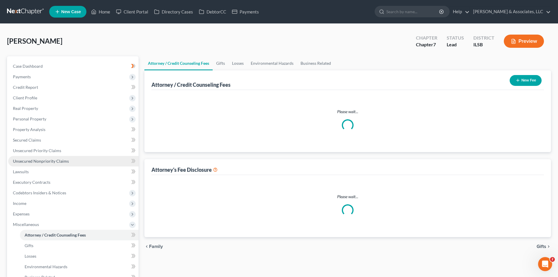
select select "0"
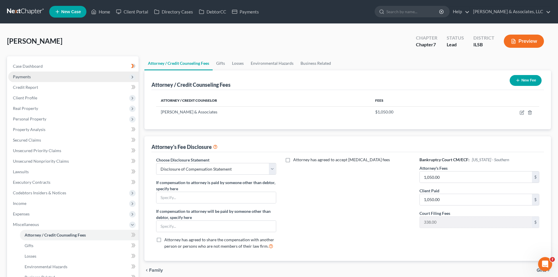
click at [22, 77] on span "Payments" at bounding box center [22, 76] width 18 height 5
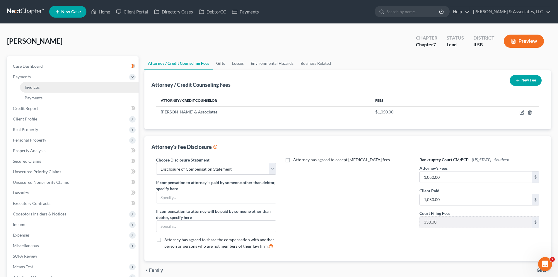
click at [31, 88] on span "Invoices" at bounding box center [32, 87] width 15 height 5
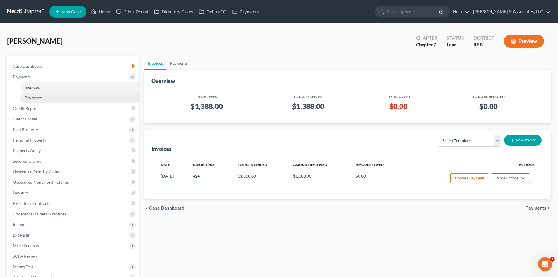
click at [32, 98] on span "Payments" at bounding box center [34, 97] width 18 height 5
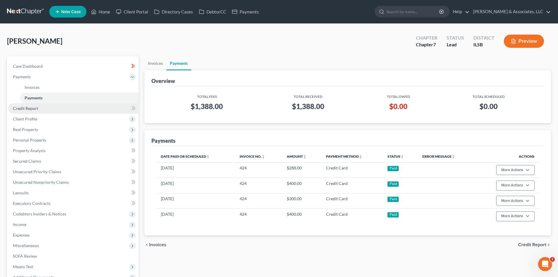
click at [20, 108] on span "Credit Report" at bounding box center [25, 108] width 25 height 5
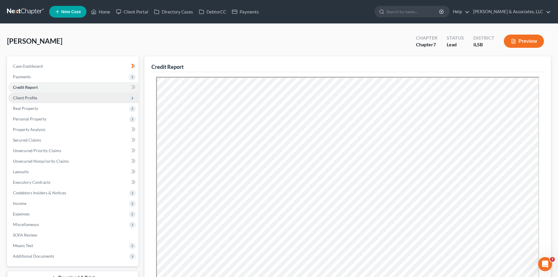
click at [25, 98] on span "Client Profile" at bounding box center [25, 97] width 24 height 5
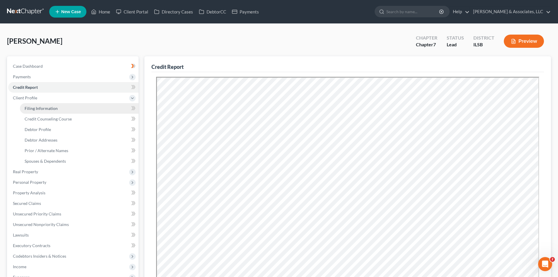
click at [37, 106] on span "Filing Information" at bounding box center [41, 108] width 33 height 5
select select "1"
select select "0"
select select "26"
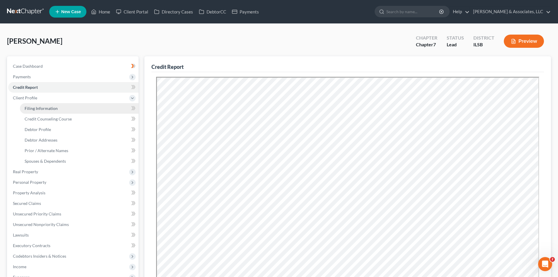
select select "0"
select select "26"
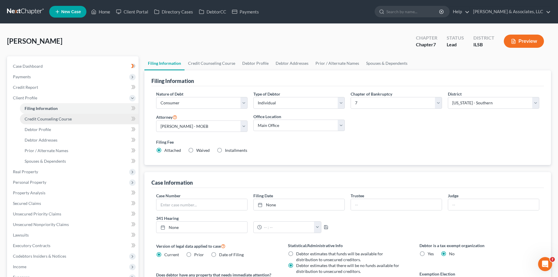
click at [33, 119] on span "Credit Counseling Course" at bounding box center [48, 118] width 47 height 5
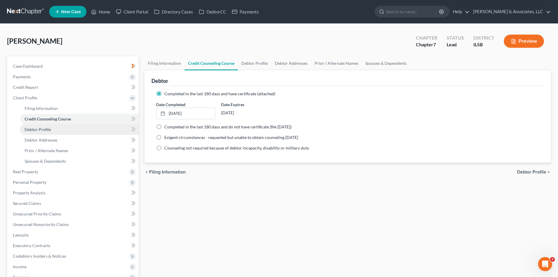
click at [36, 129] on span "Debtor Profile" at bounding box center [38, 129] width 26 height 5
select select "0"
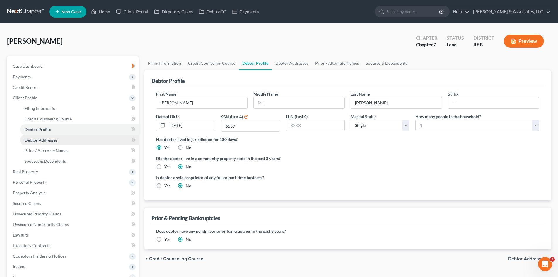
click at [36, 141] on span "Debtor Addresses" at bounding box center [41, 139] width 33 height 5
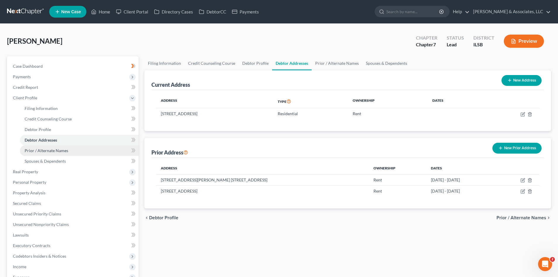
click at [32, 151] on span "Prior / Alternate Names" at bounding box center [47, 150] width 44 height 5
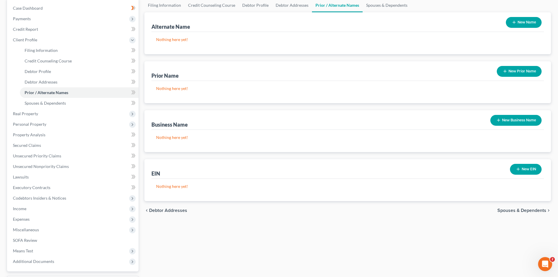
scroll to position [59, 0]
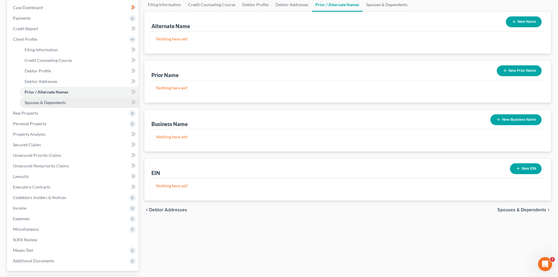
click at [59, 105] on link "Spouses & Dependents" at bounding box center [79, 102] width 119 height 11
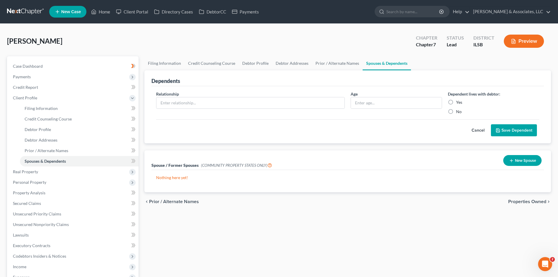
click at [478, 131] on button "Cancel" at bounding box center [478, 130] width 26 height 12
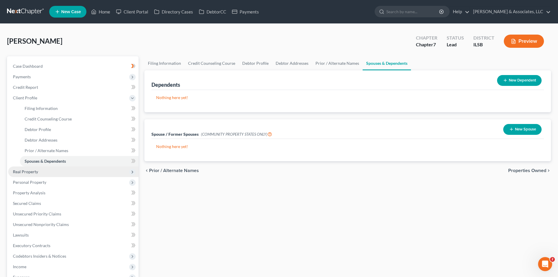
click at [29, 174] on span "Real Property" at bounding box center [73, 171] width 130 height 11
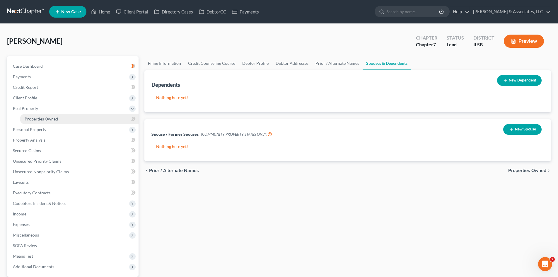
click at [36, 120] on span "Properties Owned" at bounding box center [41, 118] width 33 height 5
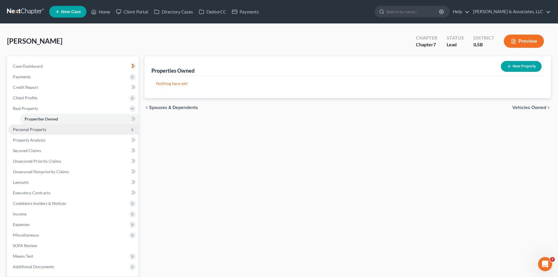
click at [39, 131] on span "Personal Property" at bounding box center [29, 129] width 33 height 5
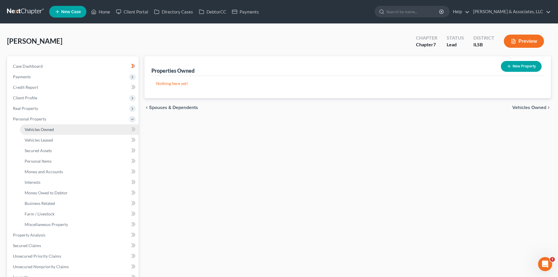
click at [53, 133] on link "Vehicles Owned" at bounding box center [79, 129] width 119 height 11
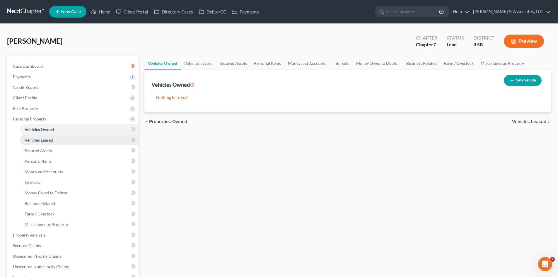
click at [45, 138] on span "Vehicles Leased" at bounding box center [39, 139] width 28 height 5
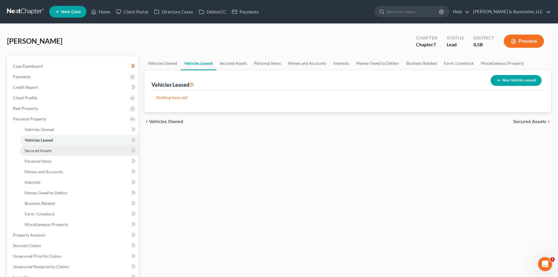
click at [47, 148] on span "Secured Assets" at bounding box center [38, 150] width 27 height 5
click at [47, 139] on span "Vehicles Leased" at bounding box center [39, 139] width 28 height 5
click at [44, 150] on span "Secured Assets" at bounding box center [38, 150] width 27 height 5
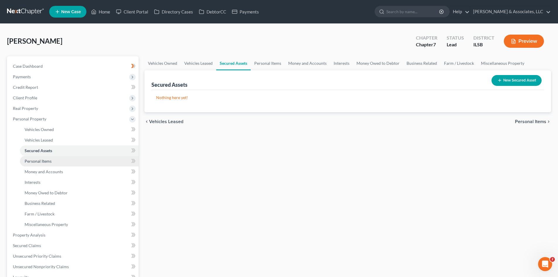
click at [46, 158] on link "Personal Items" at bounding box center [79, 161] width 119 height 11
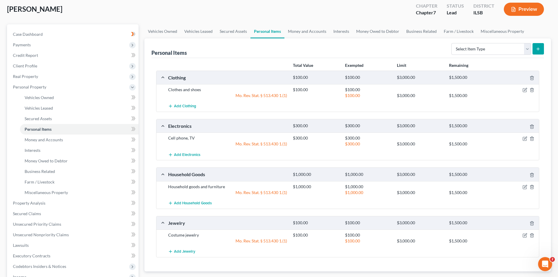
scroll to position [29, 0]
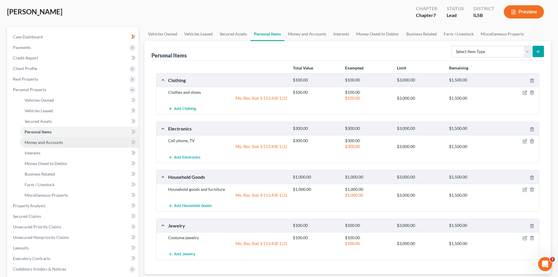
click at [58, 141] on span "Money and Accounts" at bounding box center [44, 142] width 38 height 5
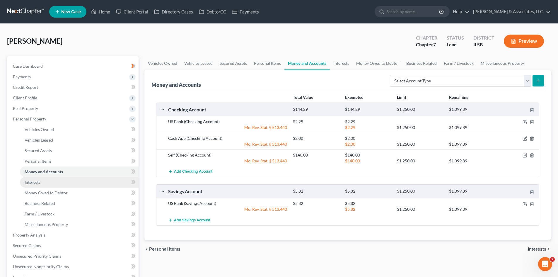
click at [43, 181] on link "Interests" at bounding box center [79, 182] width 119 height 11
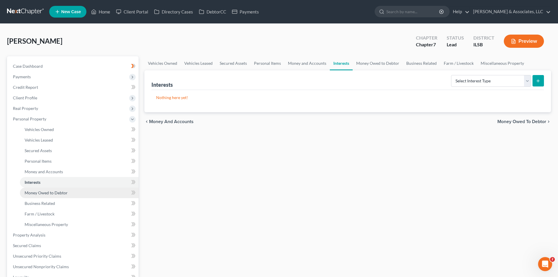
click at [40, 193] on span "Money Owed to Debtor" at bounding box center [46, 192] width 43 height 5
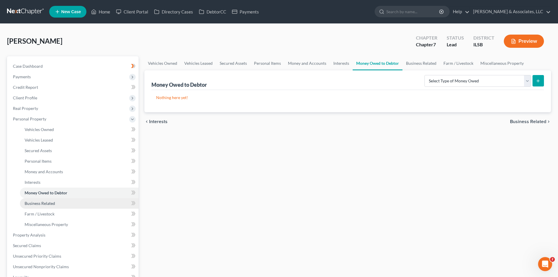
click at [38, 205] on span "Business Related" at bounding box center [40, 203] width 30 height 5
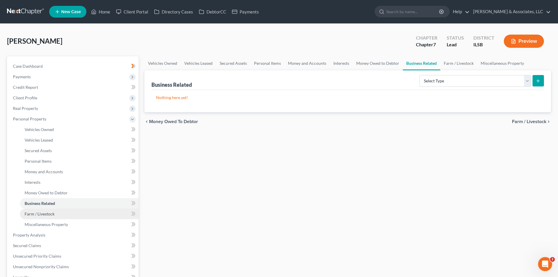
click at [36, 214] on span "Farm / Livestock" at bounding box center [40, 213] width 30 height 5
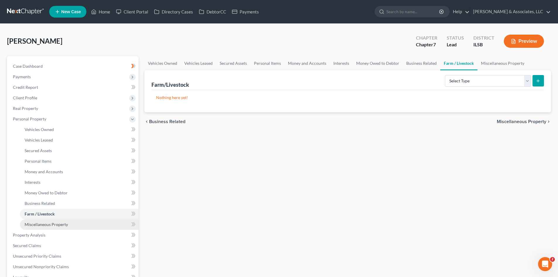
click at [35, 224] on span "Miscellaneous Property" at bounding box center [46, 224] width 43 height 5
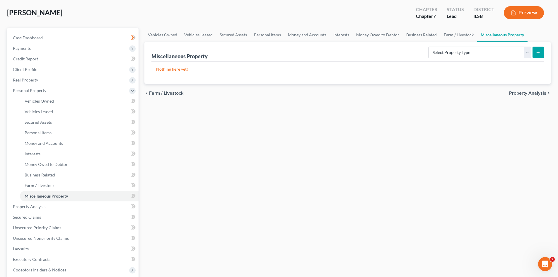
scroll to position [59, 0]
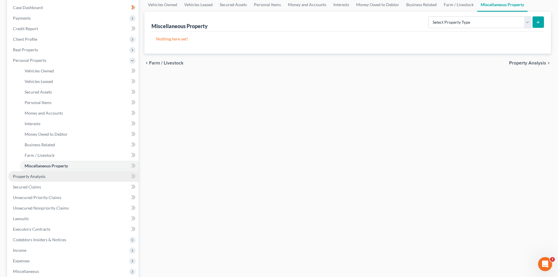
click at [25, 176] on span "Property Analysis" at bounding box center [29, 176] width 33 height 5
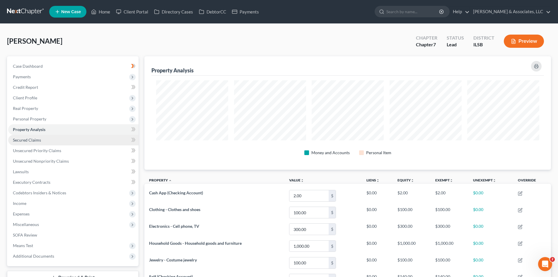
click at [29, 141] on span "Secured Claims" at bounding box center [27, 139] width 28 height 5
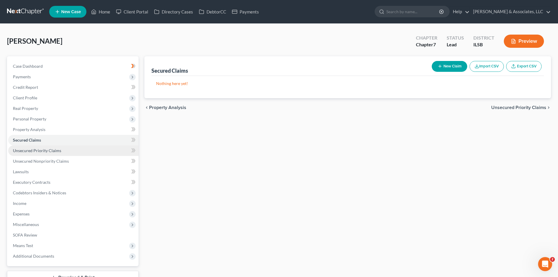
click at [36, 152] on span "Unsecured Priority Claims" at bounding box center [37, 150] width 48 height 5
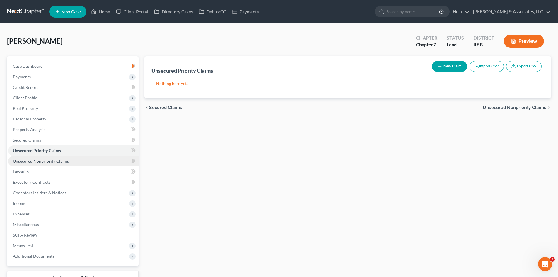
click at [40, 162] on span "Unsecured Nonpriority Claims" at bounding box center [41, 160] width 56 height 5
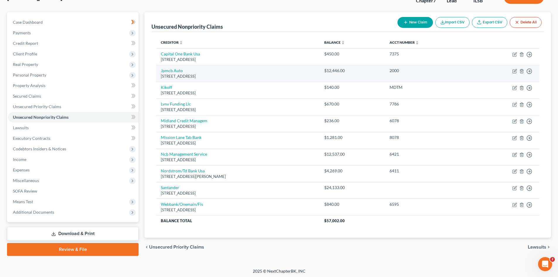
scroll to position [46, 0]
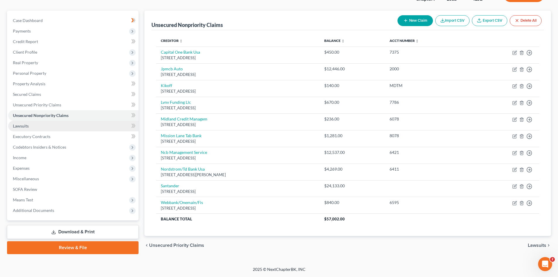
click at [15, 125] on span "Lawsuits" at bounding box center [21, 125] width 16 height 5
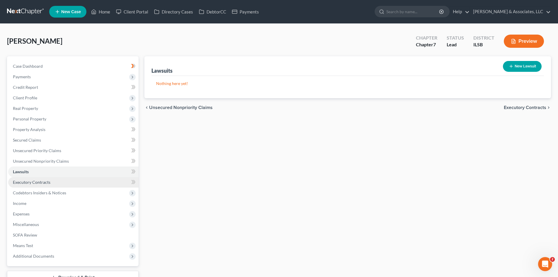
click at [41, 182] on span "Executory Contracts" at bounding box center [31, 182] width 37 height 5
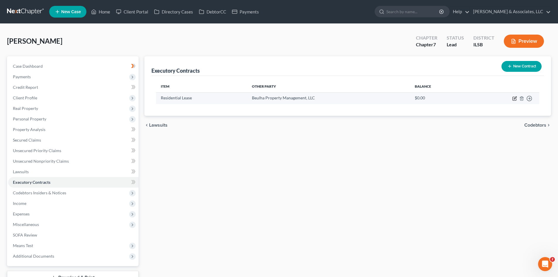
click at [514, 98] on icon "button" at bounding box center [514, 98] width 5 height 5
select select "3"
select select "14"
select select "0"
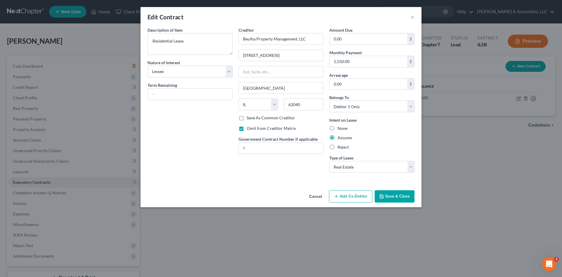
click at [399, 194] on button "Save & Close" at bounding box center [395, 196] width 40 height 12
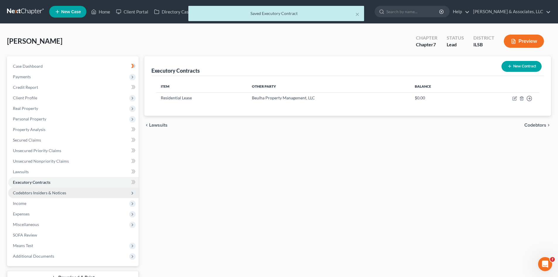
click at [42, 193] on span "Codebtors Insiders & Notices" at bounding box center [39, 192] width 53 height 5
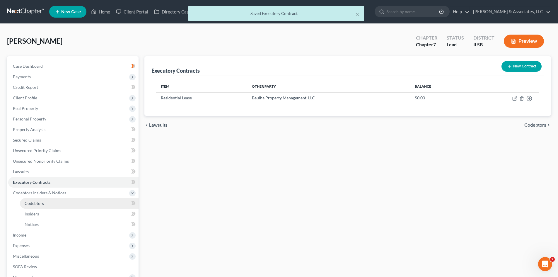
click at [40, 205] on span "Codebtors" at bounding box center [34, 203] width 19 height 5
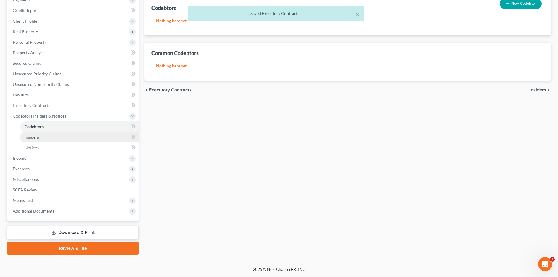
click at [34, 136] on span "Insiders" at bounding box center [32, 136] width 14 height 5
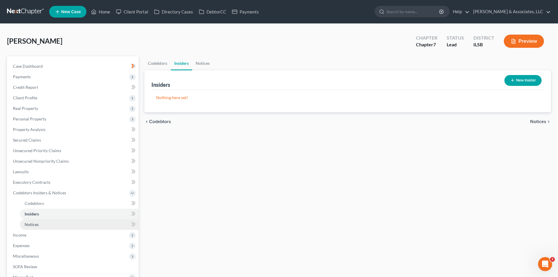
click at [30, 223] on span "Notices" at bounding box center [32, 224] width 14 height 5
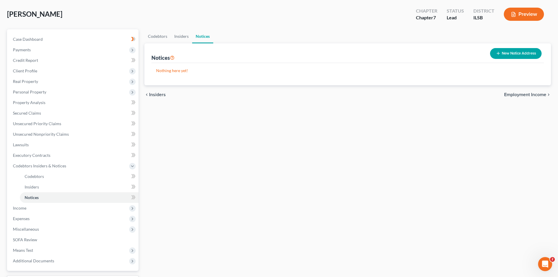
scroll to position [59, 0]
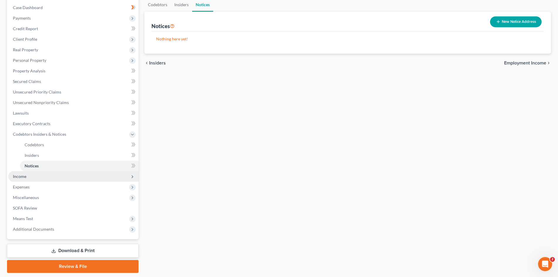
click at [22, 176] on span "Income" at bounding box center [19, 176] width 13 height 5
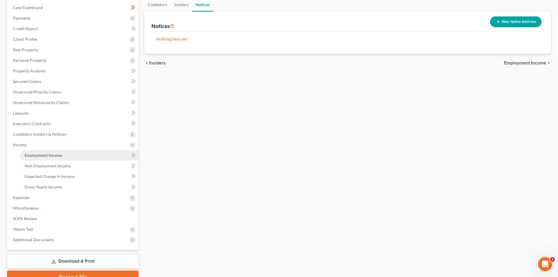
click at [59, 155] on span "Employment Income" at bounding box center [43, 155] width 37 height 5
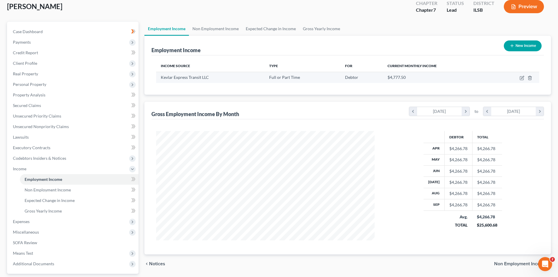
scroll to position [87, 0]
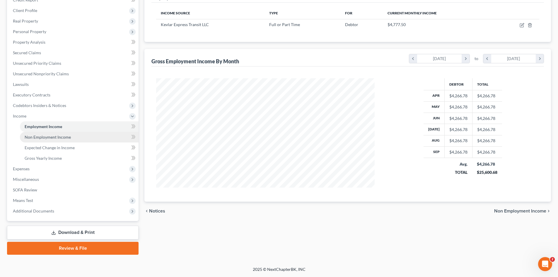
click at [40, 136] on span "Non Employment Income" at bounding box center [48, 136] width 46 height 5
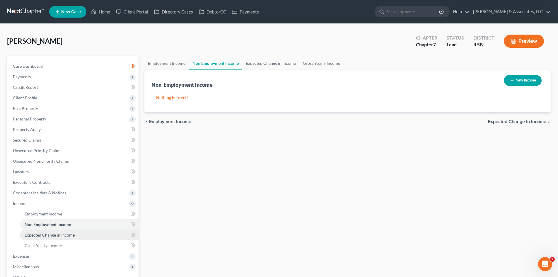
click at [47, 234] on span "Expected Change in Income" at bounding box center [50, 234] width 50 height 5
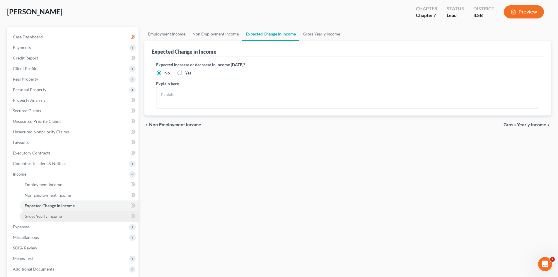
click at [54, 215] on span "Gross Yearly Income" at bounding box center [43, 216] width 37 height 5
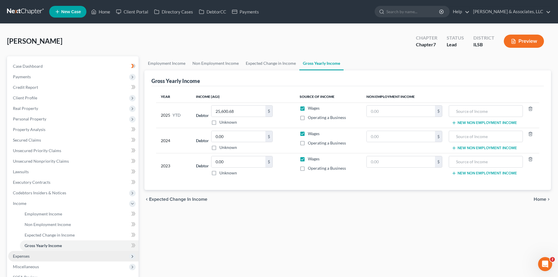
click at [30, 255] on span "Expenses" at bounding box center [73, 256] width 130 height 11
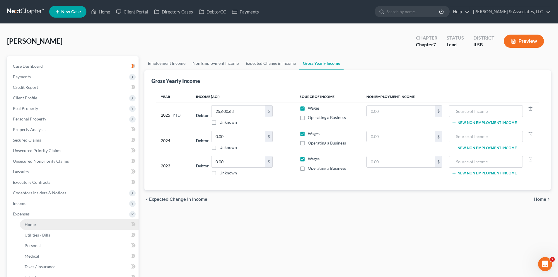
click at [39, 225] on link "Home" at bounding box center [79, 224] width 119 height 11
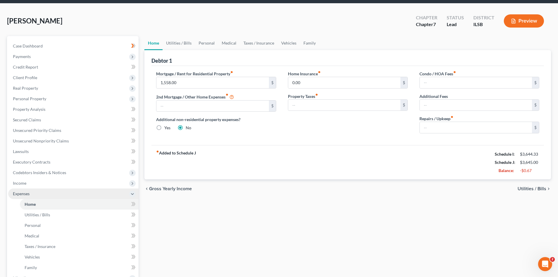
scroll to position [29, 0]
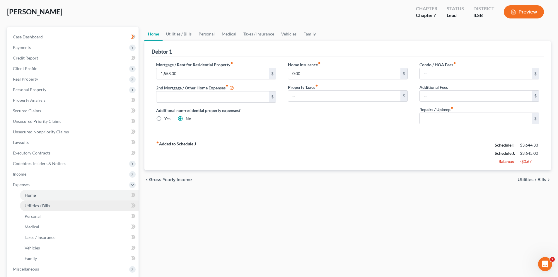
click at [43, 206] on span "Utilities / Bills" at bounding box center [37, 205] width 25 height 5
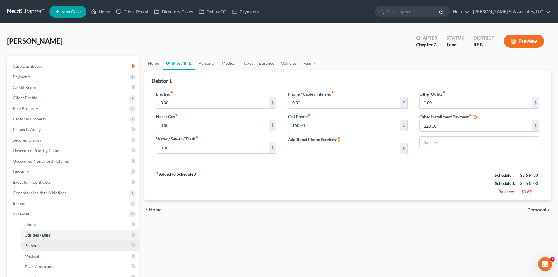
click at [44, 246] on link "Personal" at bounding box center [79, 245] width 119 height 11
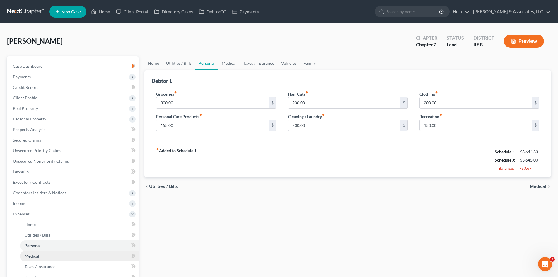
click at [37, 257] on span "Medical" at bounding box center [32, 255] width 15 height 5
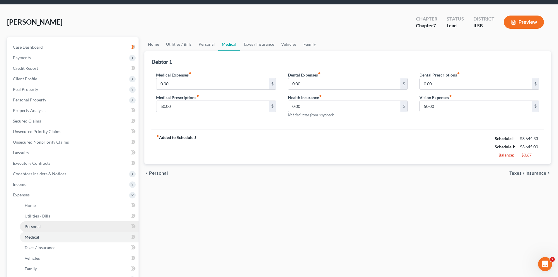
scroll to position [29, 0]
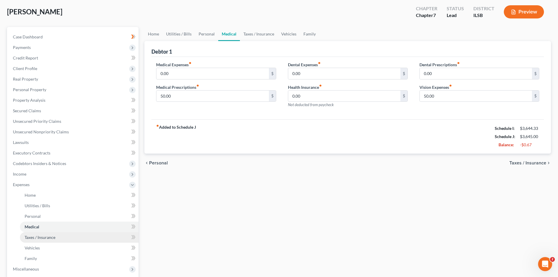
click at [43, 239] on span "Taxes / Insurance" at bounding box center [40, 237] width 31 height 5
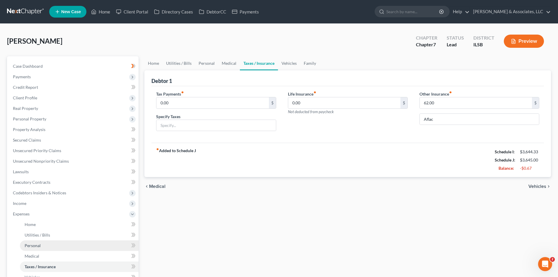
scroll to position [59, 0]
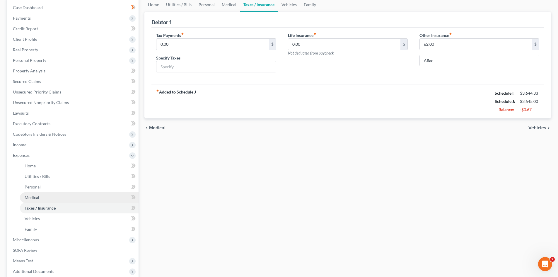
click at [38, 197] on span "Medical" at bounding box center [32, 197] width 15 height 5
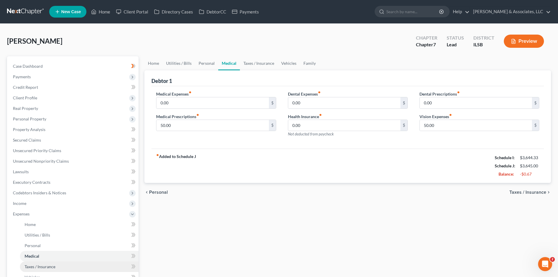
click at [41, 268] on span "Taxes / Insurance" at bounding box center [40, 266] width 31 height 5
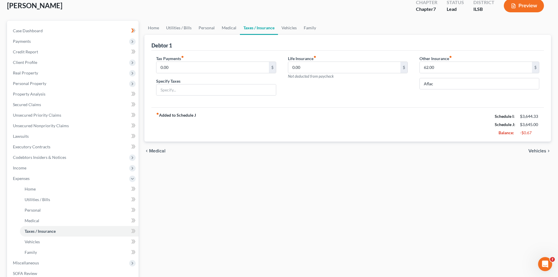
scroll to position [117, 0]
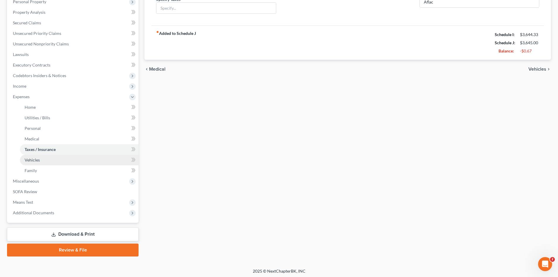
click at [43, 161] on link "Vehicles" at bounding box center [79, 160] width 119 height 11
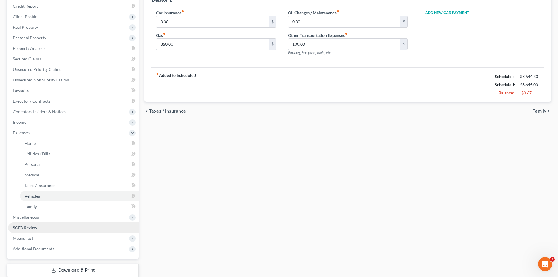
scroll to position [88, 0]
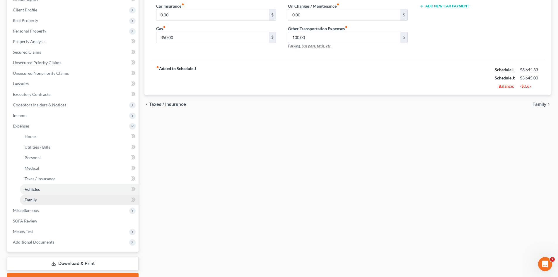
click at [30, 200] on span "Family" at bounding box center [31, 199] width 12 height 5
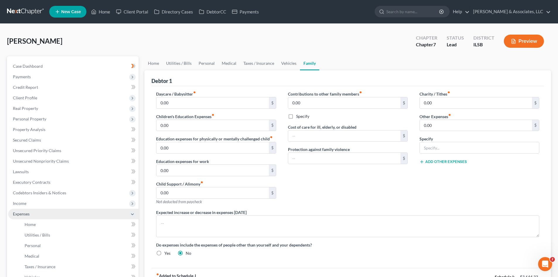
click at [28, 213] on span "Expenses" at bounding box center [21, 213] width 17 height 5
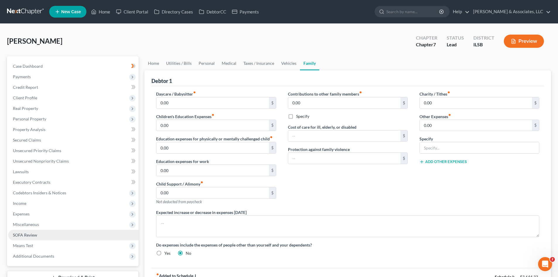
click at [28, 236] on span "SOFA Review" at bounding box center [25, 234] width 24 height 5
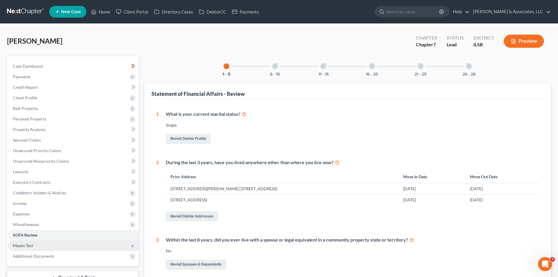
click at [27, 245] on span "Means Test" at bounding box center [23, 245] width 20 height 5
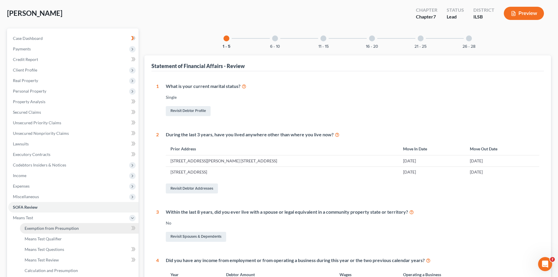
scroll to position [29, 0]
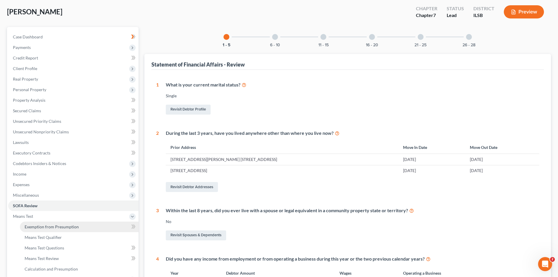
click at [52, 226] on span "Exemption from Presumption" at bounding box center [52, 226] width 54 height 5
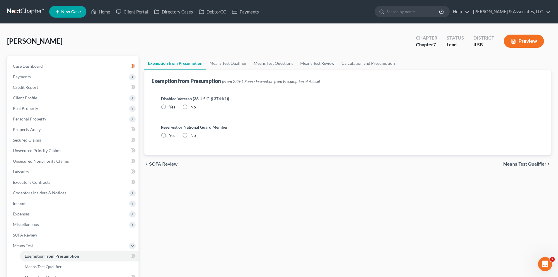
click at [190, 105] on label "No" at bounding box center [193, 107] width 6 height 6
click at [193, 105] on input "No" at bounding box center [195, 106] width 4 height 4
radio input "true"
click at [190, 136] on label "No" at bounding box center [193, 135] width 6 height 6
click at [193, 136] on input "No" at bounding box center [195, 134] width 4 height 4
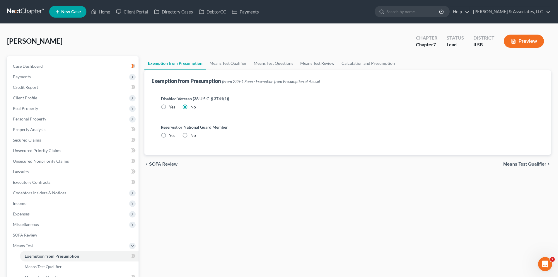
radio input "true"
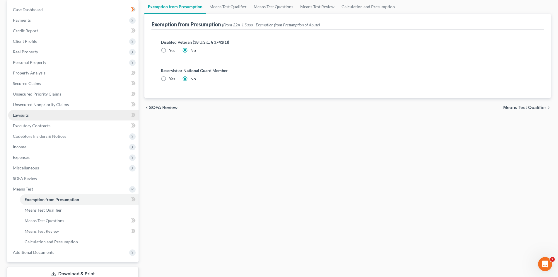
scroll to position [59, 0]
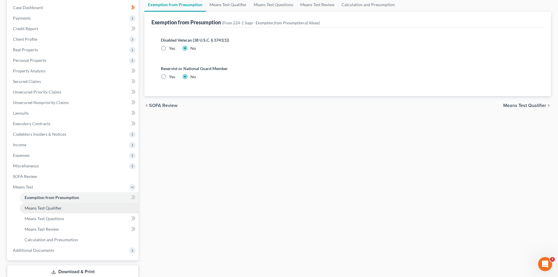
click at [56, 206] on span "Means Test Qualifier" at bounding box center [43, 207] width 37 height 5
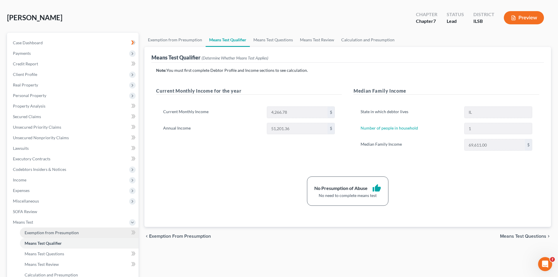
scroll to position [59, 0]
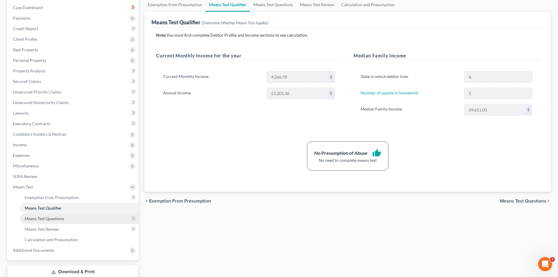
click at [54, 219] on span "Means Test Questions" at bounding box center [45, 218] width 40 height 5
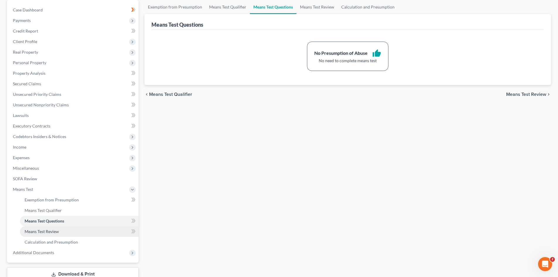
scroll to position [59, 0]
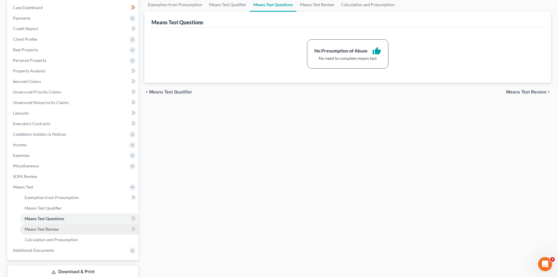
click at [50, 229] on span "Means Test Review" at bounding box center [42, 228] width 34 height 5
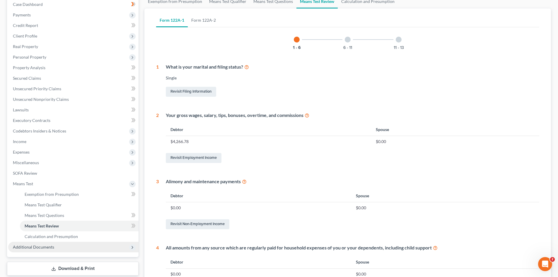
scroll to position [88, 0]
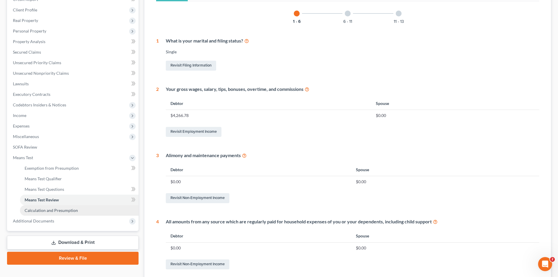
click at [50, 211] on span "Calculation and Presumption" at bounding box center [51, 210] width 53 height 5
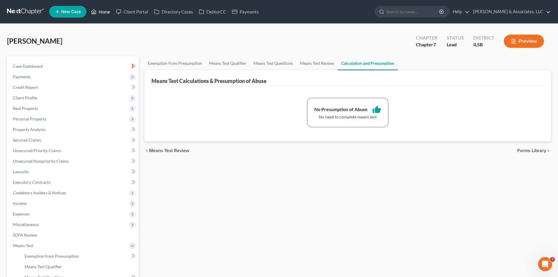
click at [99, 10] on link "Home" at bounding box center [100, 11] width 25 height 11
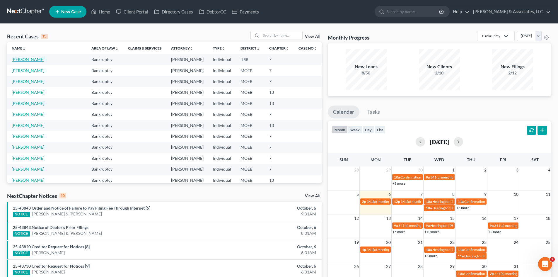
click at [23, 59] on link "[PERSON_NAME]" at bounding box center [28, 59] width 33 height 5
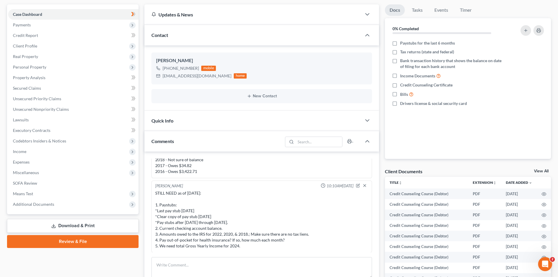
scroll to position [59, 0]
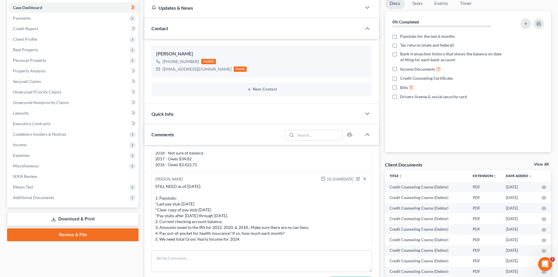
drag, startPoint x: 248, startPoint y: 242, endPoint x: 155, endPoint y: 187, distance: 108.1
click at [155, 187] on div "STILL NEED as of [DATE]: 1. Paystubs: *Last pay stub [DATE] *Clear copy of pay …" at bounding box center [261, 212] width 215 height 61
copy div "STILL NEED as of [DATE]: 1. Paystubs: *Last pay stub [DATE] *Clear copy of pay …"
click at [176, 260] on textarea at bounding box center [261, 261] width 221 height 22
paste textarea "STILL NEED as of [DATE]: 1. Paystubs: *Last pay stub [DATE] *Clear copy of pay …"
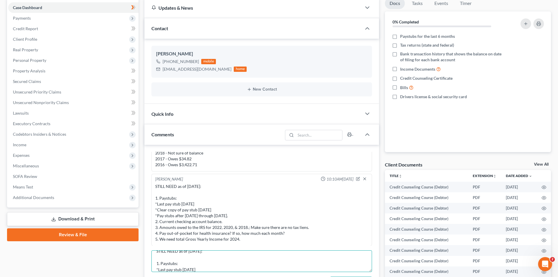
scroll to position [0, 0]
drag, startPoint x: 210, startPoint y: 258, endPoint x: 189, endPoint y: 258, distance: 21.4
click at [189, 258] on textarea "STILL NEED as of [DATE]: 1. Paystubs: *Last pay stub [DATE] *Clear copy of pay …" at bounding box center [261, 261] width 221 height 22
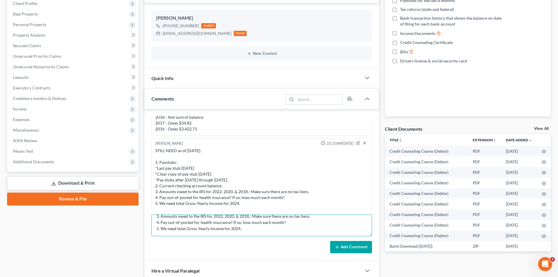
scroll to position [113, 0]
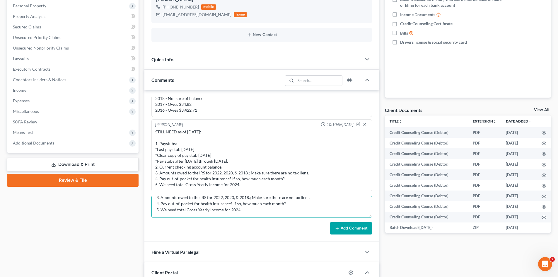
drag, startPoint x: 221, startPoint y: 270, endPoint x: 244, endPoint y: 217, distance: 57.2
click at [168, 262] on div "Updates & News × [US_STATE] [GEOGRAPHIC_DATA] Notes Take a look at NextChapter'…" at bounding box center [261, 164] width 235 height 442
click at [235, 204] on textarea "STILL NEED as of [DATE]: 1. Paystubs: *Last pay stub [DATE] *Clear copy of pay …" at bounding box center [261, 207] width 221 height 22
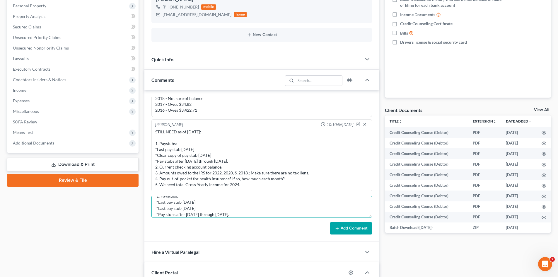
type textarea "STILL NEED as of [DATE]: 1. Paystubs: *Last pay stub [DATE] *Last pay stub [DAT…"
drag, startPoint x: 25, startPoint y: 92, endPoint x: 558, endPoint y: 120, distance: 533.2
click at [25, 92] on span "Income" at bounding box center [19, 90] width 13 height 5
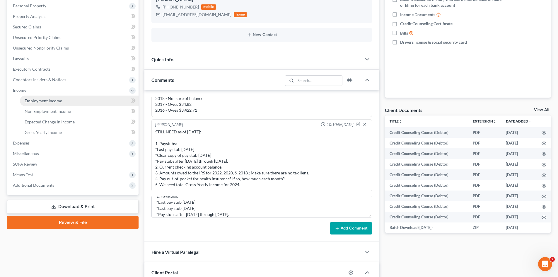
drag, startPoint x: 53, startPoint y: 103, endPoint x: 224, endPoint y: 115, distance: 171.3
click at [53, 103] on span "Employment Income" at bounding box center [43, 100] width 37 height 5
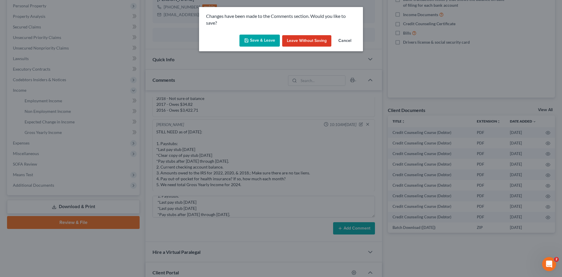
click at [345, 39] on button "Cancel" at bounding box center [345, 41] width 22 height 12
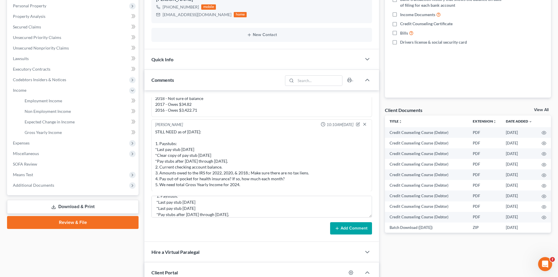
drag, startPoint x: 357, startPoint y: 229, endPoint x: 261, endPoint y: 112, distance: 150.7
click at [357, 228] on button "Add Comment" at bounding box center [351, 228] width 42 height 12
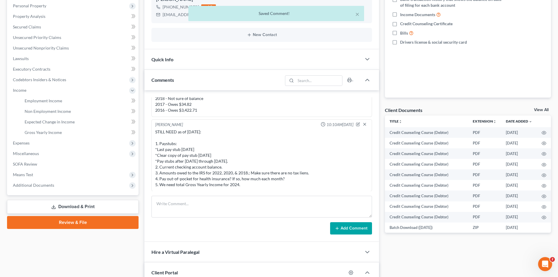
scroll to position [994, 0]
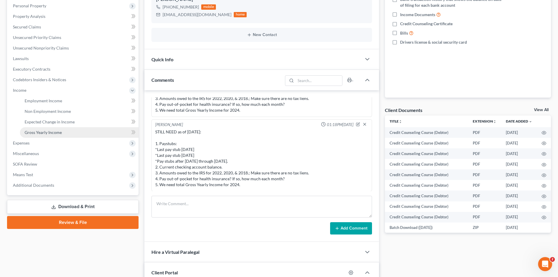
click at [43, 132] on span "Gross Yearly Income" at bounding box center [43, 132] width 37 height 5
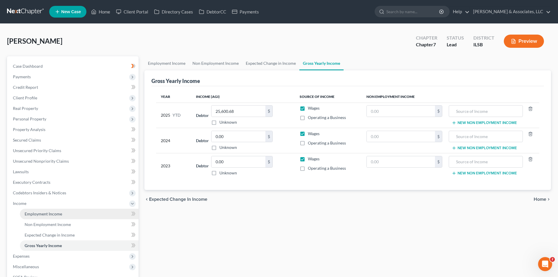
click at [56, 214] on span "Employment Income" at bounding box center [43, 213] width 37 height 5
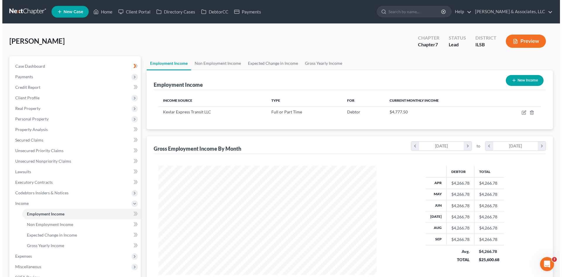
scroll to position [109, 230]
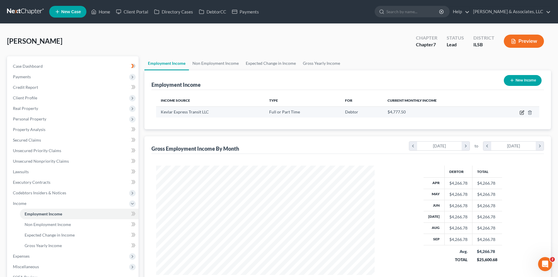
click at [523, 112] on icon "button" at bounding box center [522, 112] width 5 height 5
select select "0"
select select "14"
select select "2"
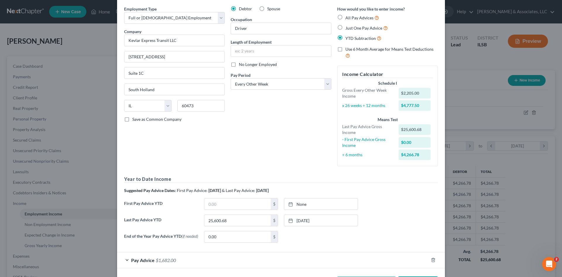
scroll to position [46, 0]
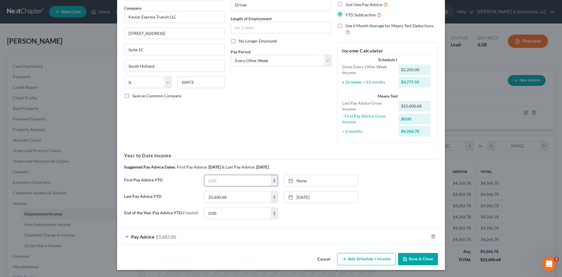
click at [221, 178] on input "text" at bounding box center [237, 180] width 66 height 11
type input "13,679.40"
type input "[DATE]"
click at [337, 178] on link "None" at bounding box center [321, 180] width 74 height 11
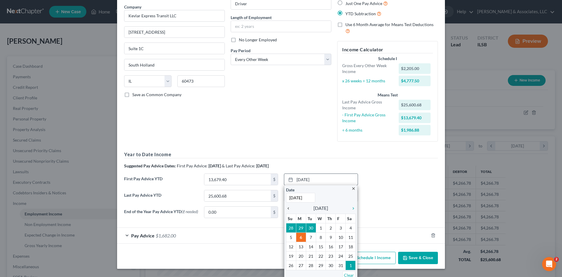
click at [288, 208] on icon "chevron_left" at bounding box center [290, 208] width 8 height 5
click at [286, 207] on icon "chevron_left" at bounding box center [290, 208] width 8 height 5
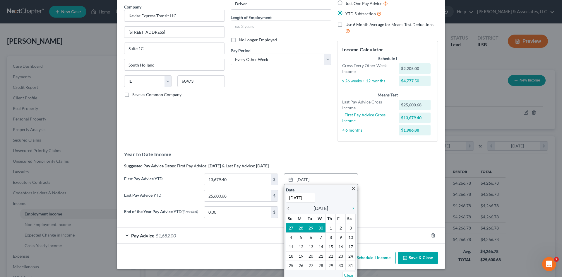
click at [286, 207] on icon "chevron_left" at bounding box center [290, 208] width 8 height 5
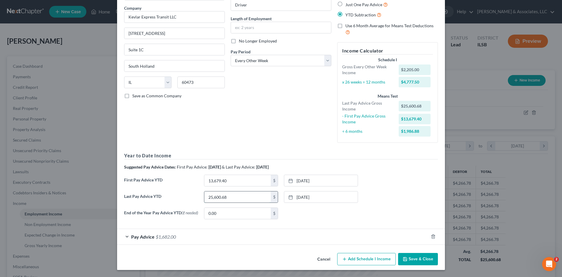
click at [237, 197] on input "25,600.68" at bounding box center [237, 196] width 66 height 11
click at [331, 193] on link "[DATE]" at bounding box center [321, 196] width 74 height 11
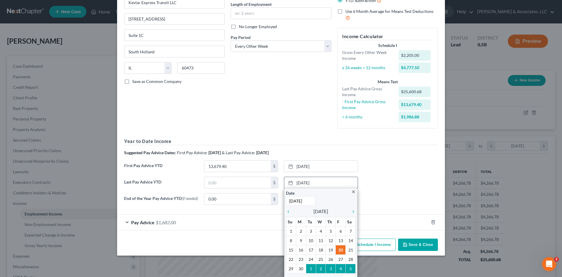
scroll to position [66, 0]
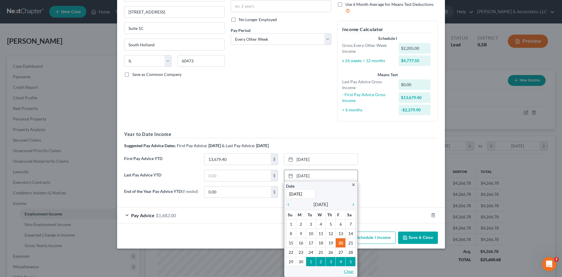
click at [349, 271] on link "Clear" at bounding box center [349, 271] width 13 height 8
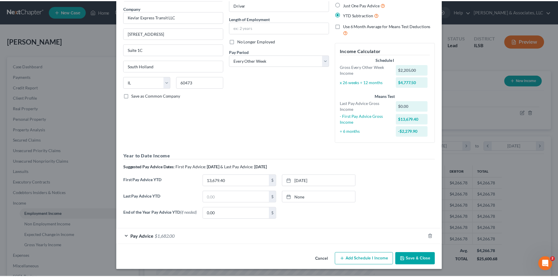
scroll to position [46, 0]
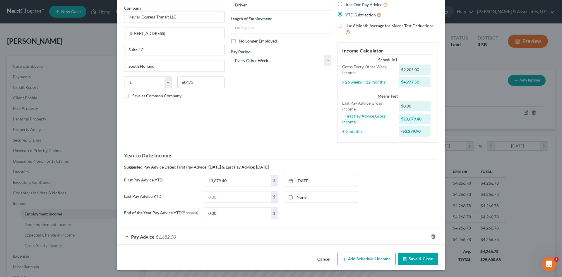
click at [390, 209] on div "End of the Year Pay Advice YTD (if needed) 0.00 $ None close Date Time chevron_…" at bounding box center [281, 215] width 320 height 16
click at [421, 258] on button "Save & Close" at bounding box center [418, 259] width 40 height 12
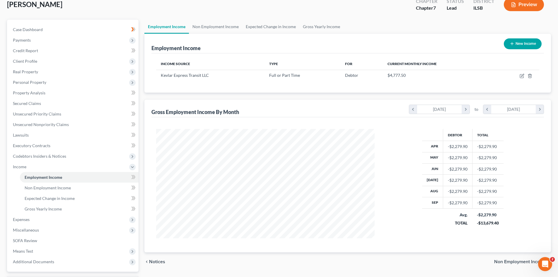
scroll to position [0, 0]
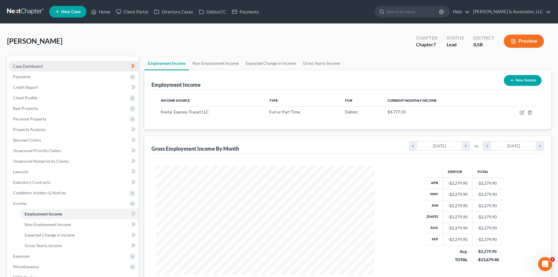
click at [32, 69] on link "Case Dashboard" at bounding box center [73, 66] width 130 height 11
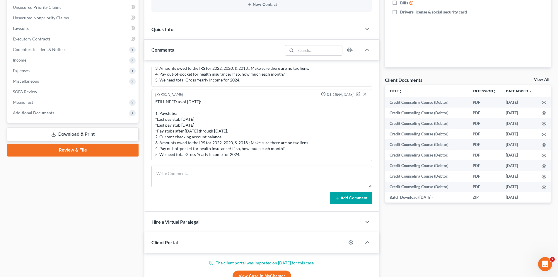
scroll to position [176, 0]
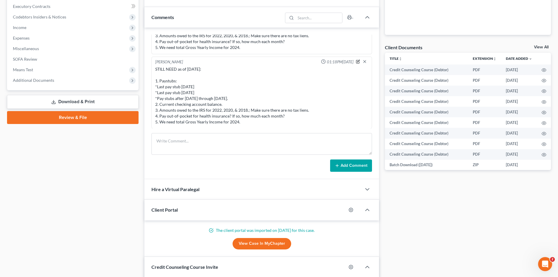
click at [356, 61] on icon "button" at bounding box center [358, 61] width 4 height 4
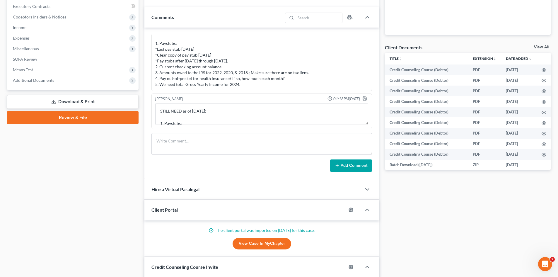
scroll to position [957, 0]
click at [206, 118] on textarea "STILL NEED as of [DATE]: 1. Paystubs: *Last pay stub [DATE] *Last pay stub [DAT…" at bounding box center [261, 114] width 213 height 22
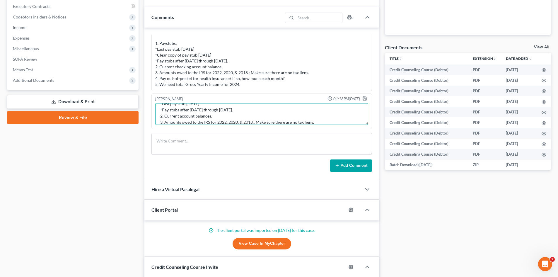
scroll to position [43, 0]
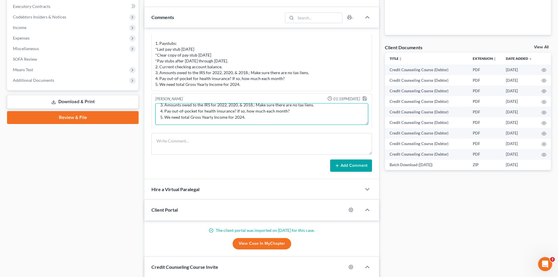
click at [165, 110] on textarea "STILL NEED as of [DATE]: 1. Paystubs: *Last pay stub [DATE] *Pay stubs after [D…" at bounding box center [261, 114] width 213 height 22
click at [263, 119] on textarea "STILL NEED as of [DATE]: 1. Paystubs: *Last pay stub [DATE] *Pay stubs after [D…" at bounding box center [261, 114] width 213 height 22
type textarea "STILL NEED as of [DATE]: 1. Paystubs: *Last pay stub [DATE] *Pay stubs after [D…"
click at [362, 98] on icon "button" at bounding box center [364, 98] width 5 height 5
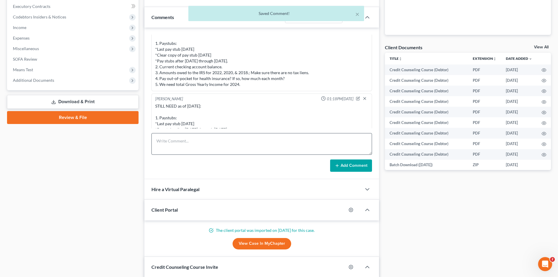
scroll to position [988, 0]
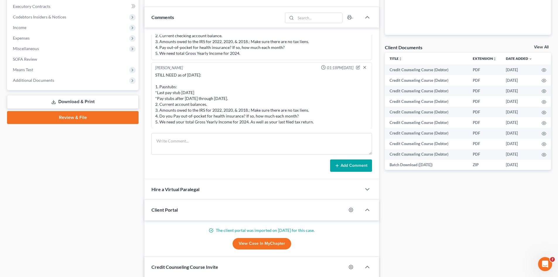
drag, startPoint x: 321, startPoint y: 122, endPoint x: 149, endPoint y: 87, distance: 176.1
click at [149, 87] on div "Import from MyChapter 05:02PM[DATE] MyChapter Response: SOFA Line 9: Claim subj…" at bounding box center [261, 103] width 235 height 151
drag, startPoint x: 182, startPoint y: 105, endPoint x: 190, endPoint y: 104, distance: 8.0
copy div "1. Paystubs: *Last pay stub [DATE] *Pay stubs after [DATE] through [DATE]. 2. C…"
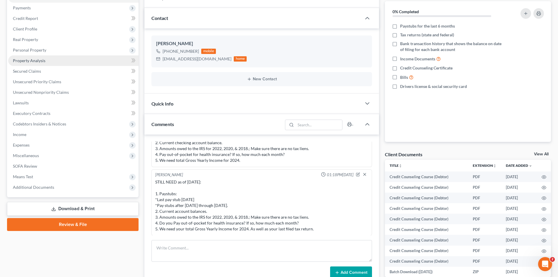
scroll to position [59, 0]
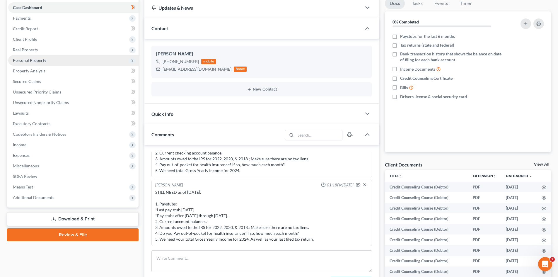
click at [34, 62] on span "Personal Property" at bounding box center [29, 60] width 33 height 5
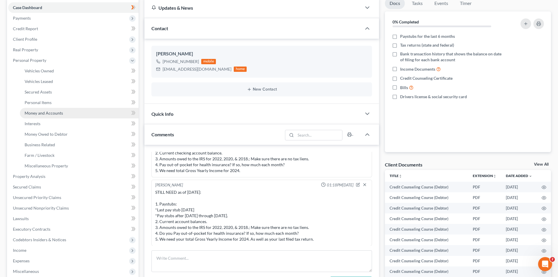
click at [45, 114] on span "Money and Accounts" at bounding box center [44, 112] width 38 height 5
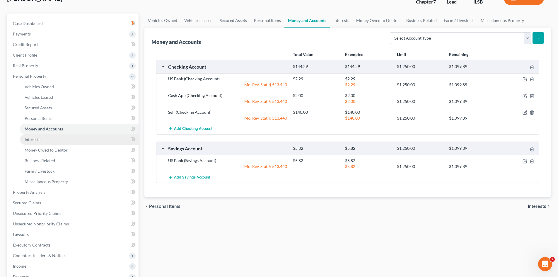
scroll to position [59, 0]
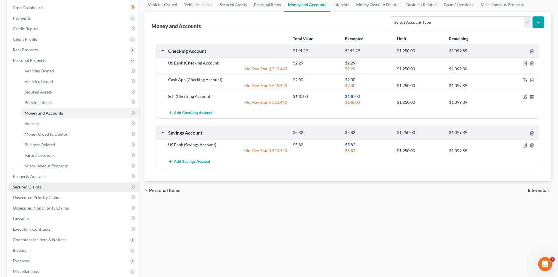
click at [35, 186] on span "Secured Claims" at bounding box center [27, 186] width 28 height 5
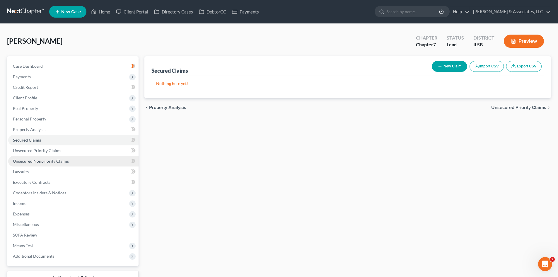
click at [30, 163] on span "Unsecured Nonpriority Claims" at bounding box center [41, 160] width 56 height 5
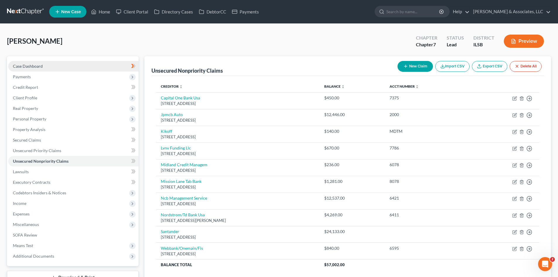
drag, startPoint x: 31, startPoint y: 66, endPoint x: 34, endPoint y: 68, distance: 3.6
click at [31, 66] on span "Case Dashboard" at bounding box center [28, 66] width 30 height 5
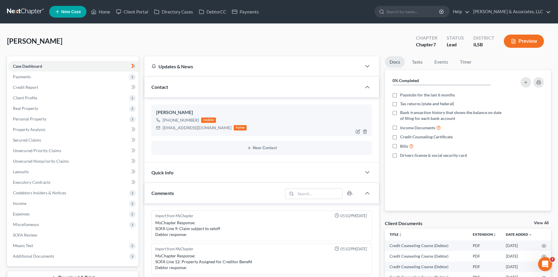
scroll to position [988, 0]
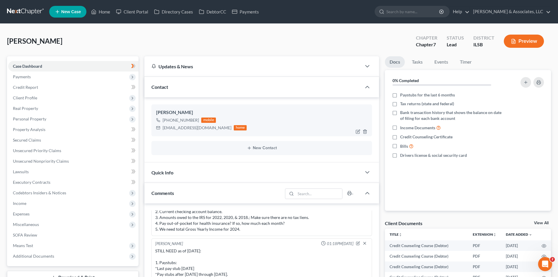
drag, startPoint x: 197, startPoint y: 121, endPoint x: 170, endPoint y: 122, distance: 27.0
click at [170, 122] on div "[PHONE_NUMBER]" at bounding box center [181, 120] width 36 height 6
copy div "662) 364-8082"
click at [102, 12] on link "Home" at bounding box center [100, 11] width 25 height 11
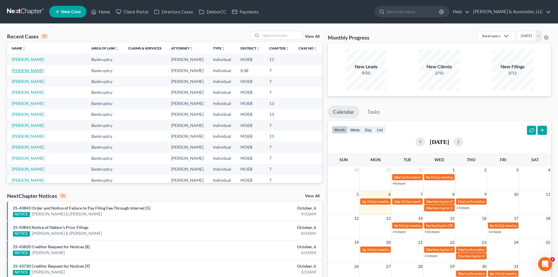
click at [24, 70] on link "[PERSON_NAME]" at bounding box center [28, 70] width 33 height 5
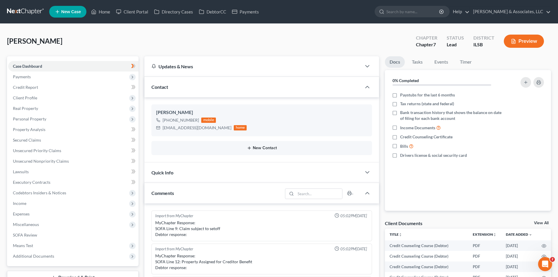
scroll to position [988, 0]
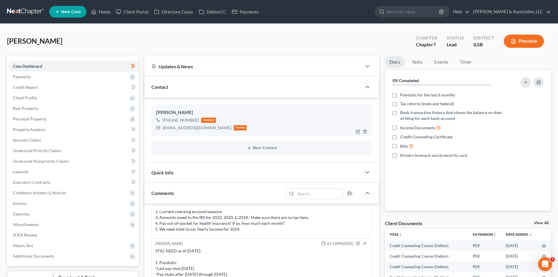
drag, startPoint x: 197, startPoint y: 121, endPoint x: 176, endPoint y: 121, distance: 20.8
click at [169, 121] on div "[PHONE_NUMBER] mobile" at bounding box center [201, 120] width 91 height 8
copy div "662) 364-8082"
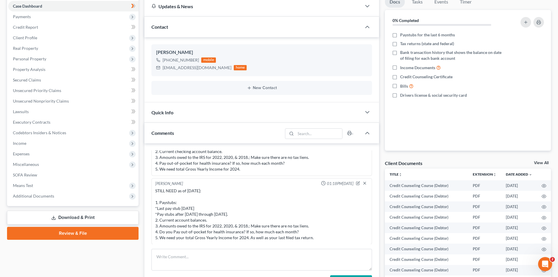
scroll to position [88, 0]
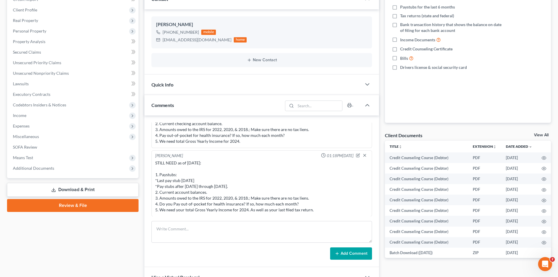
drag, startPoint x: 314, startPoint y: 211, endPoint x: 151, endPoint y: 176, distance: 167.4
click at [151, 176] on div "Import from MyChapter 05:02PM[DATE] MyChapter Response: SOFA Line 9: Claim subj…" at bounding box center [261, 190] width 235 height 151
copy div "1. Paystubs: *Last pay stub [DATE] *Pay stubs after [DATE] through [DATE]. 2. C…"
